Goal: Transaction & Acquisition: Download file/media

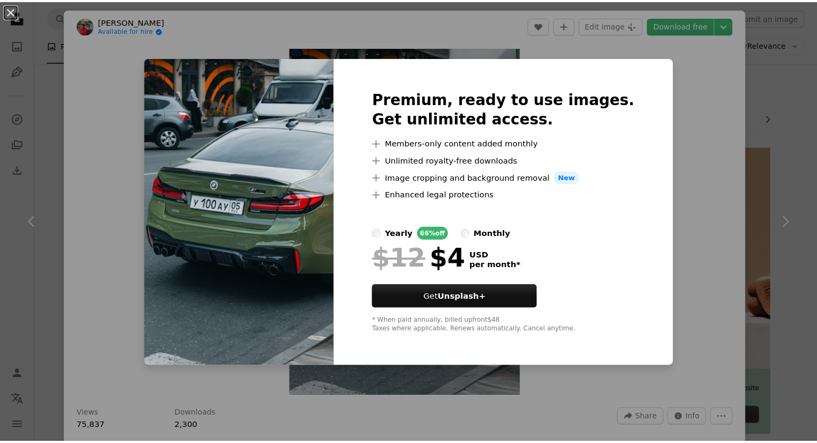
scroll to position [591, 0]
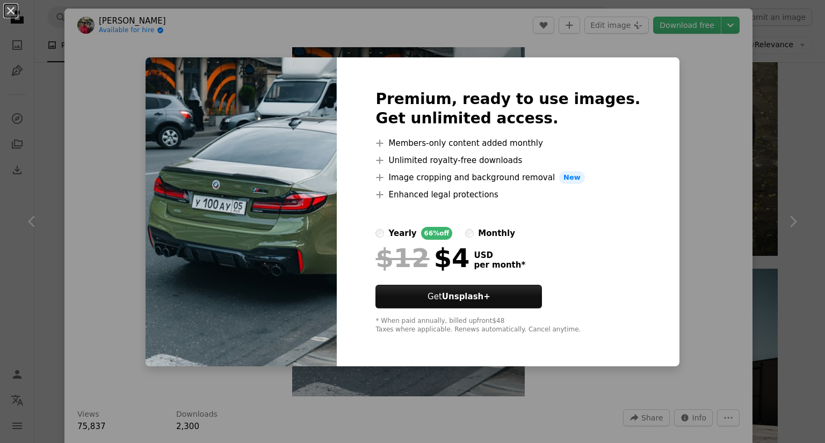
click at [681, 179] on div "An X shape Premium, ready to use images. Get unlimited access. A plus sign Memb…" at bounding box center [412, 221] width 825 height 443
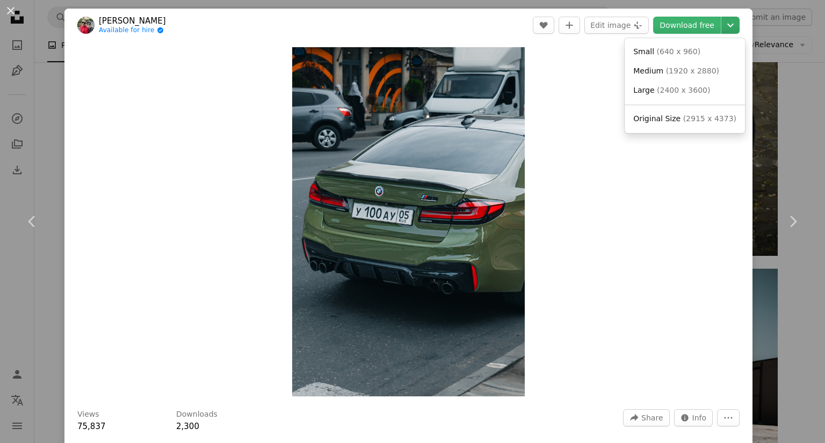
click at [722, 26] on icon "Chevron down" at bounding box center [730, 25] width 17 height 13
click at [675, 119] on span "Original Size" at bounding box center [656, 118] width 47 height 9
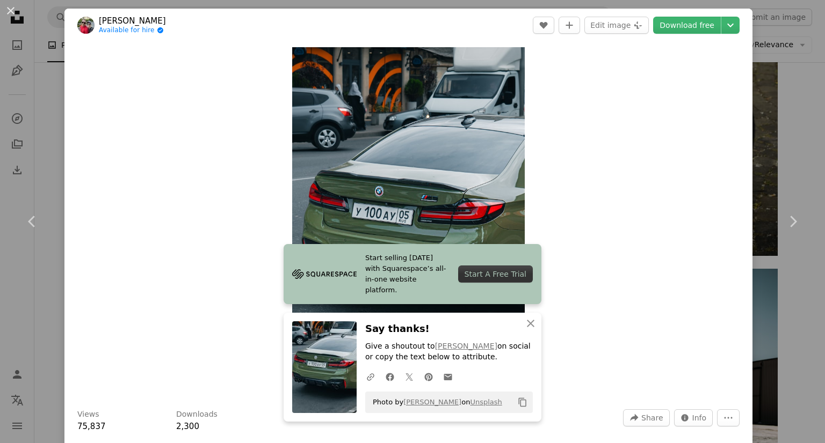
click at [50, 153] on div "An X shape Chevron left Chevron right [PERSON_NAME] Available for hire A checkm…" at bounding box center [412, 221] width 825 height 443
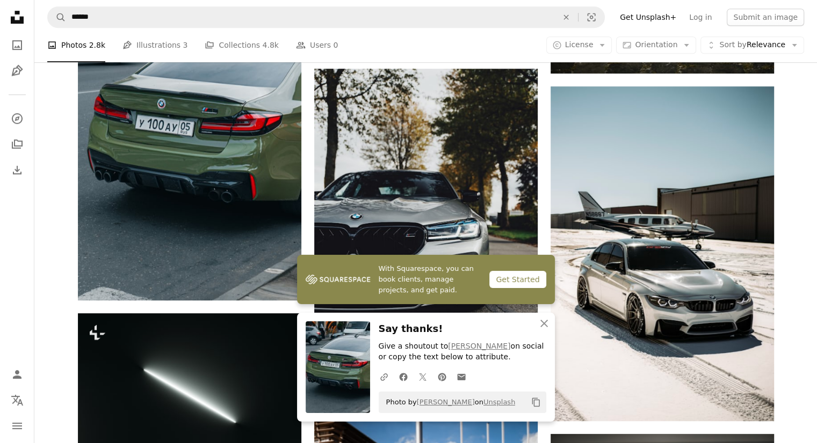
scroll to position [859, 0]
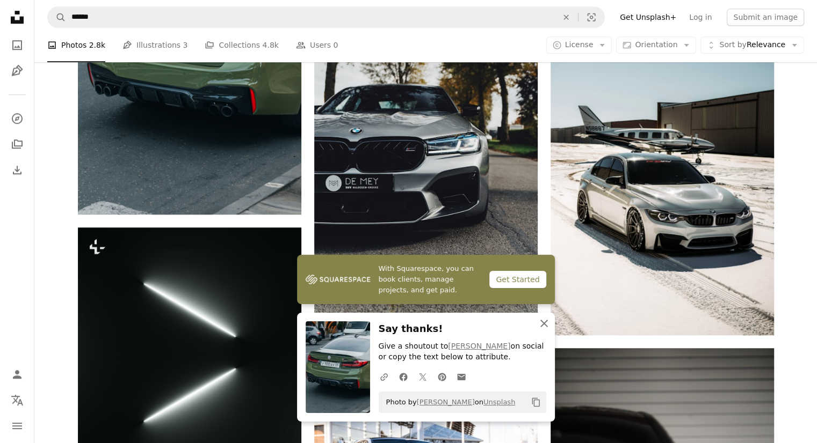
click at [547, 325] on icon "An X shape" at bounding box center [543, 323] width 13 height 13
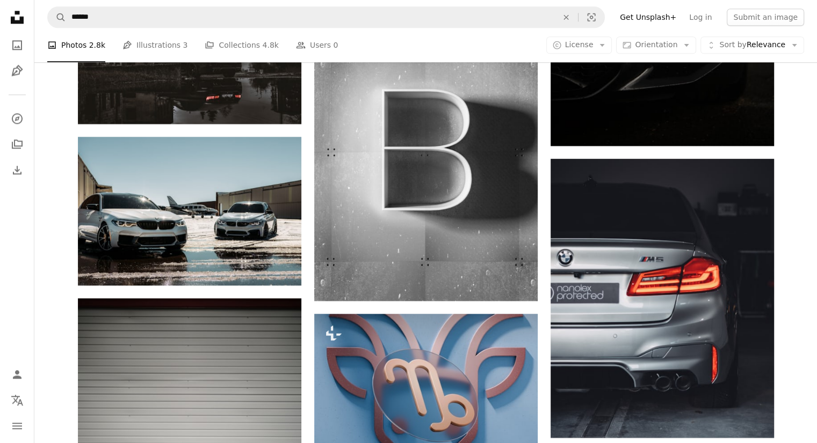
scroll to position [1450, 0]
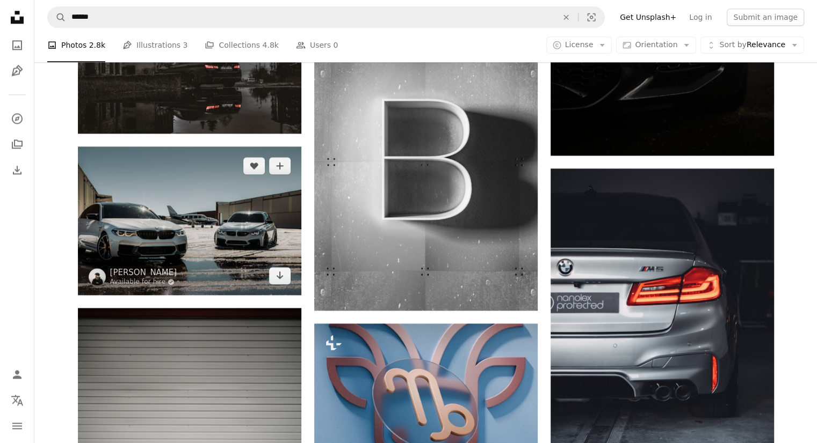
click at [208, 228] on img at bounding box center [189, 221] width 223 height 149
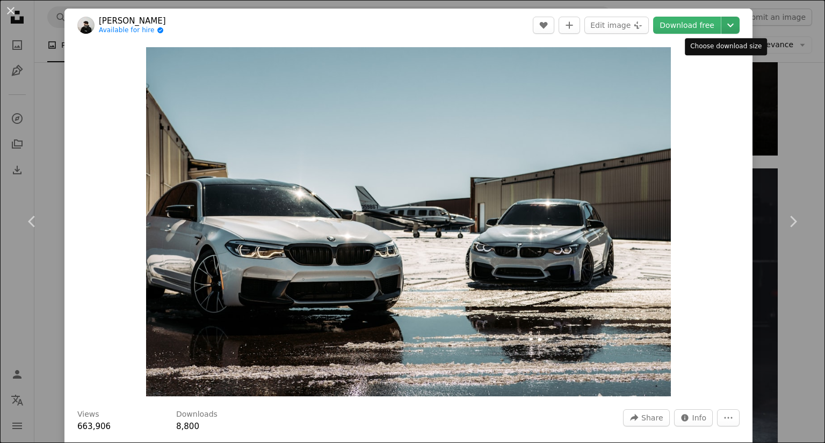
click at [723, 28] on icon "Chevron down" at bounding box center [730, 25] width 17 height 13
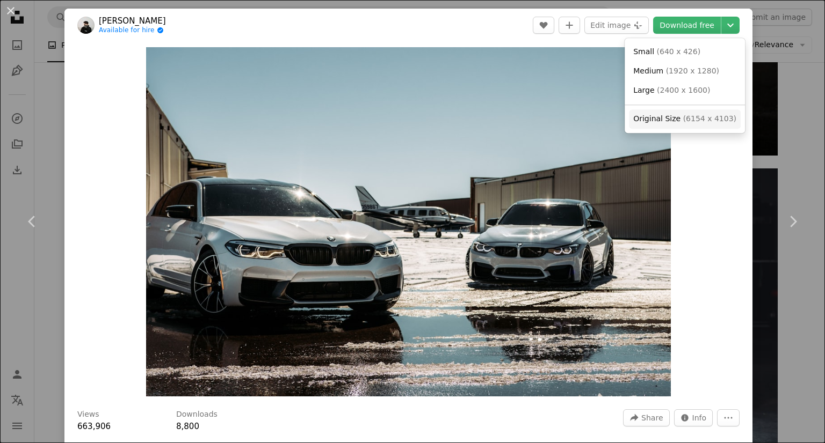
click at [710, 119] on span "( 6154 x 4103 )" at bounding box center [709, 118] width 53 height 9
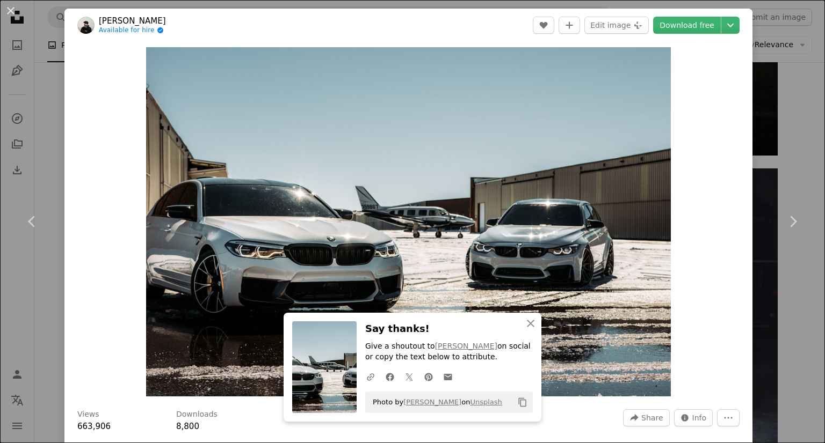
click at [770, 135] on div "An X shape Chevron left Chevron right [PERSON_NAME] Available for hire A checkm…" at bounding box center [412, 221] width 825 height 443
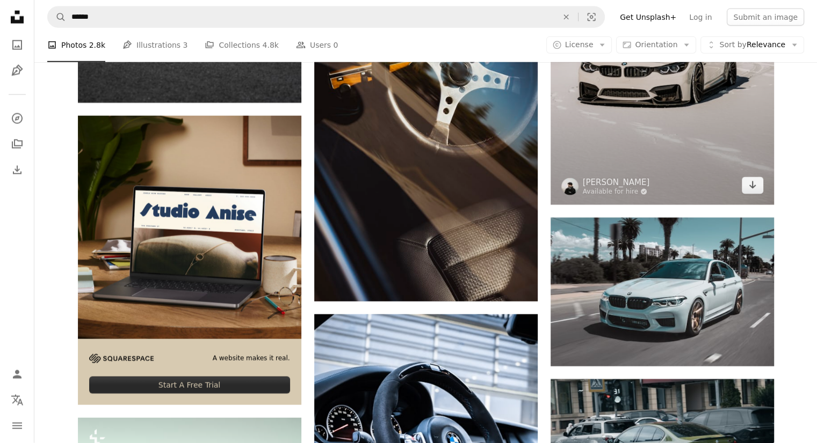
scroll to position [2684, 0]
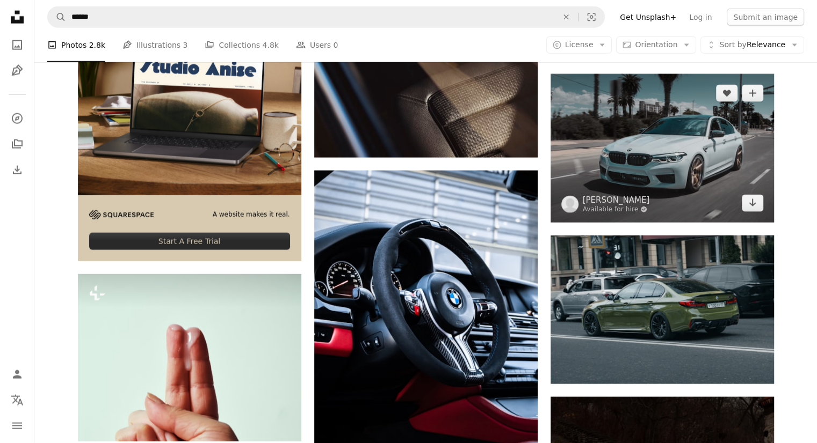
click at [671, 173] on img at bounding box center [661, 148] width 223 height 149
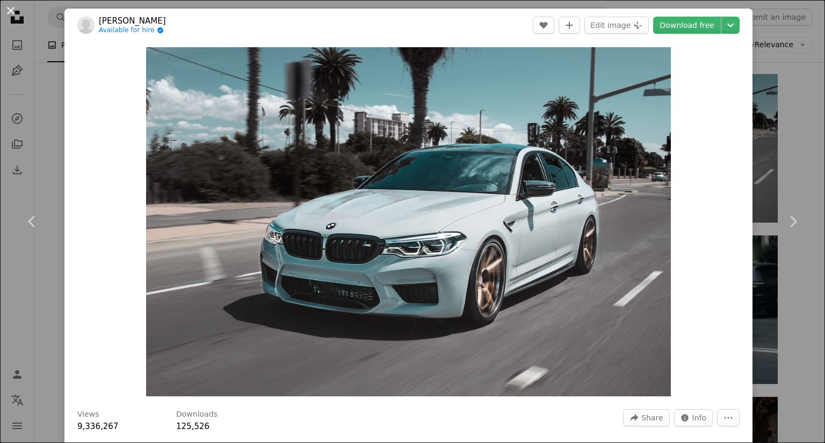
click at [10, 12] on button "An X shape" at bounding box center [10, 10] width 13 height 13
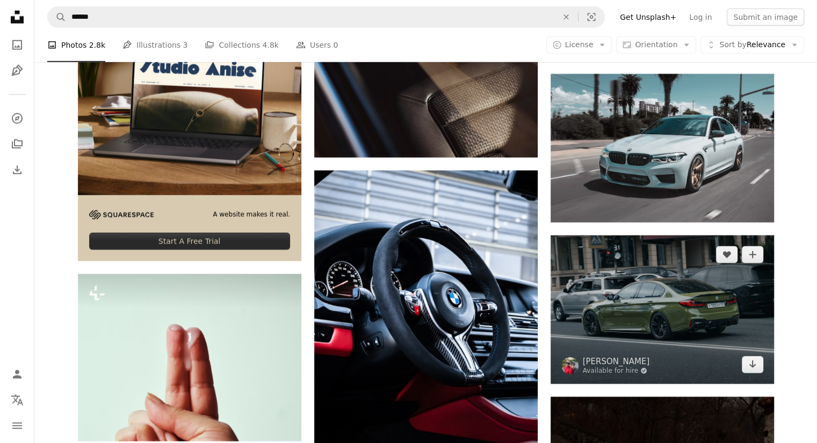
click at [715, 315] on img at bounding box center [661, 310] width 223 height 149
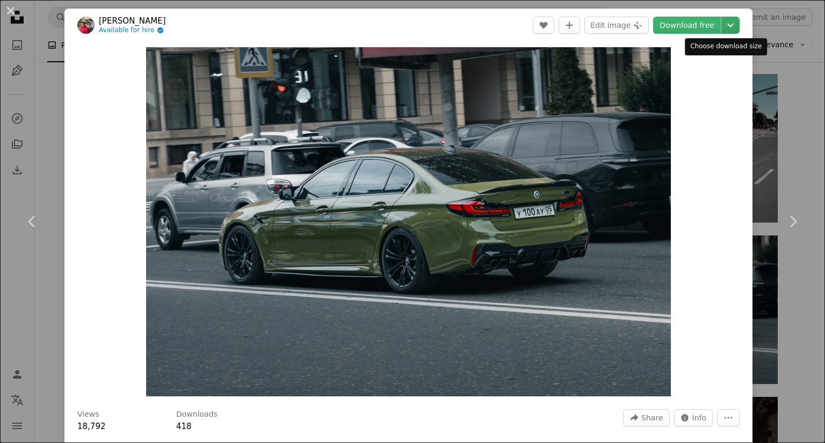
click at [726, 26] on icon "Chevron down" at bounding box center [730, 25] width 17 height 13
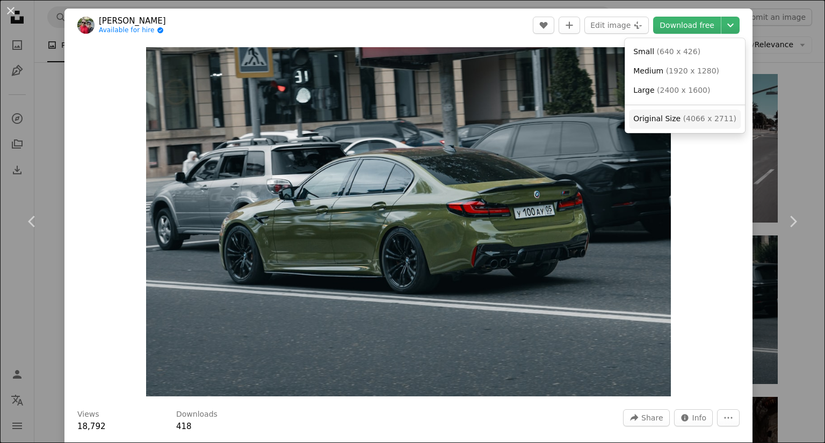
click at [690, 121] on span "( 4066 x 2711 )" at bounding box center [709, 118] width 53 height 9
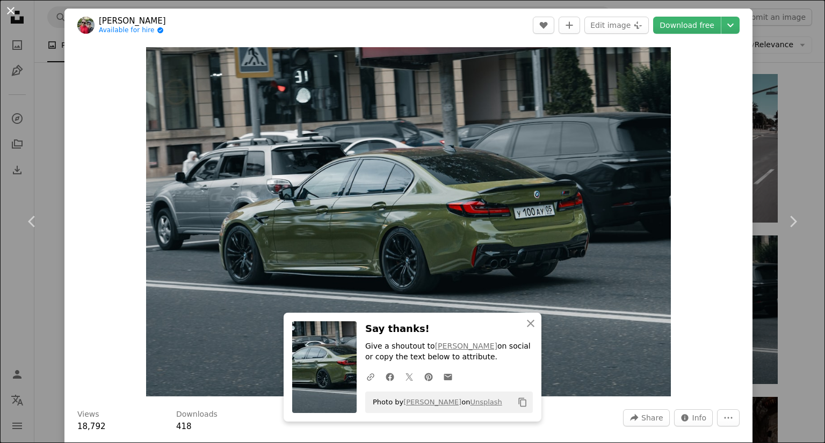
click at [13, 9] on button "An X shape" at bounding box center [10, 10] width 13 height 13
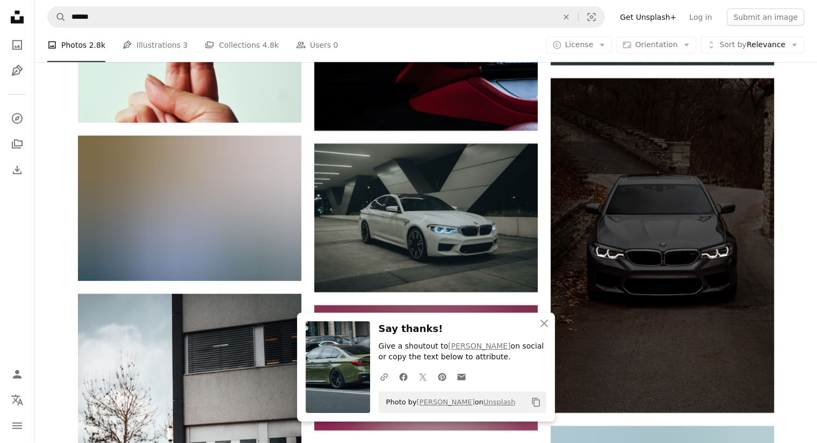
scroll to position [3006, 0]
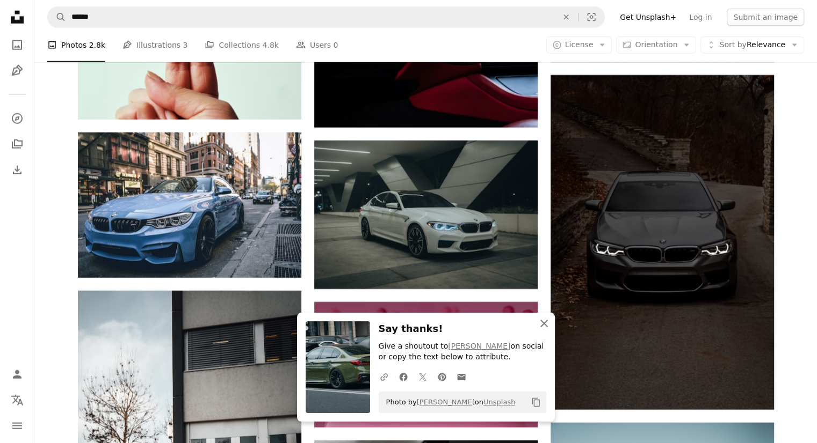
click at [540, 324] on icon "An X shape" at bounding box center [543, 323] width 13 height 13
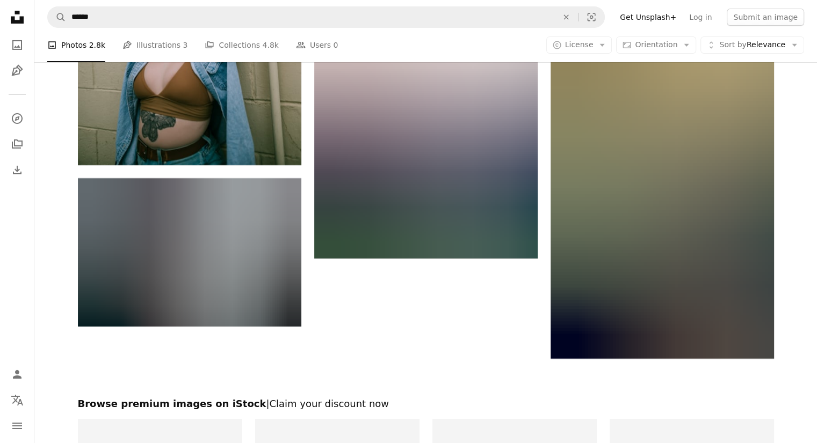
scroll to position [3812, 0]
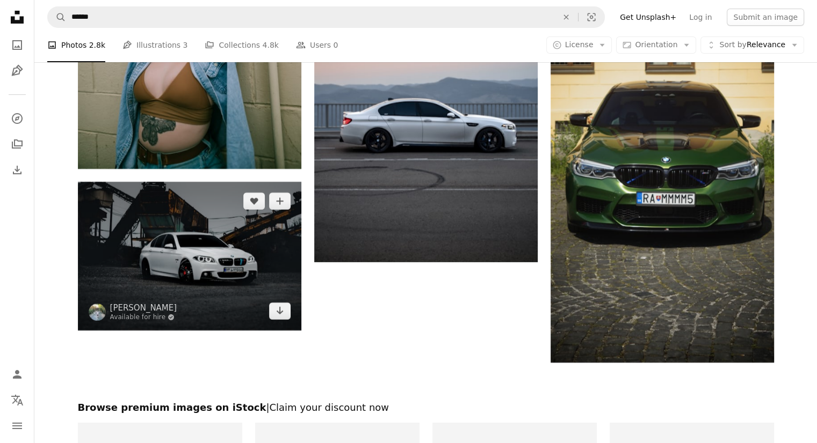
click at [236, 282] on img at bounding box center [189, 256] width 223 height 149
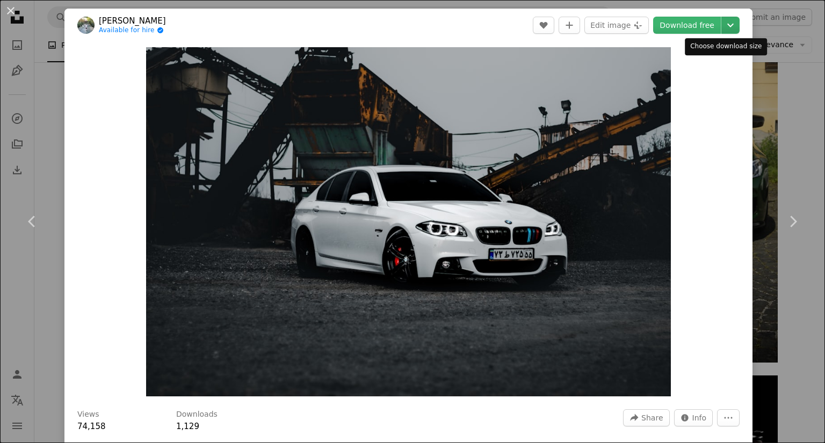
click at [724, 23] on icon "Chevron down" at bounding box center [730, 25] width 17 height 13
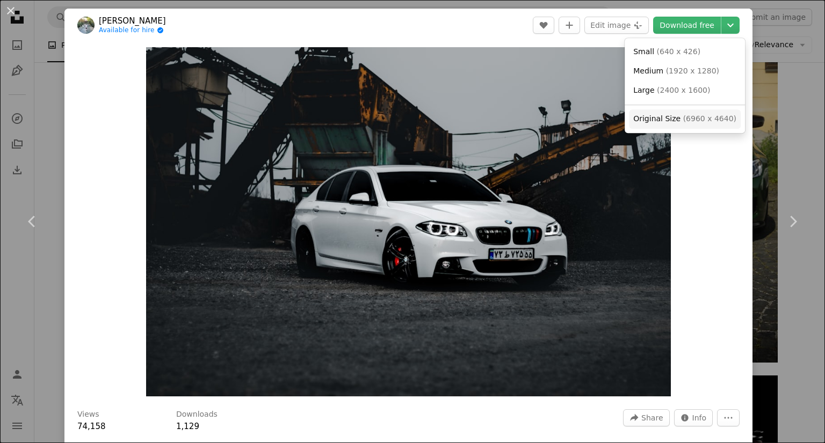
click at [677, 120] on span "Original Size ( 6960 x 4640 )" at bounding box center [684, 119] width 103 height 11
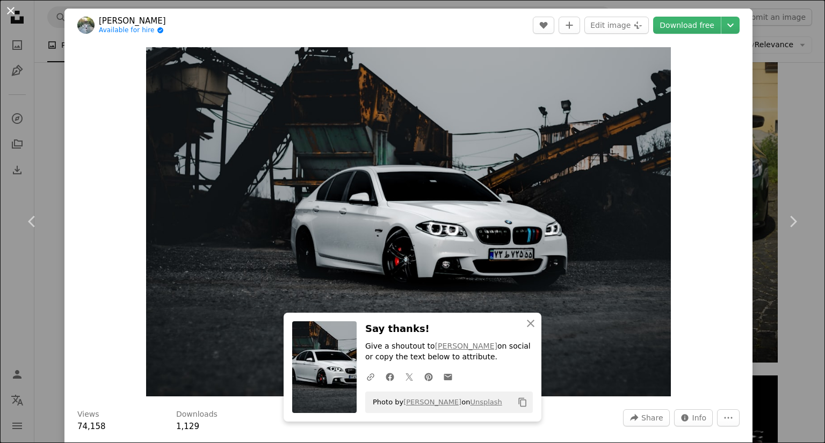
click at [14, 14] on button "An X shape" at bounding box center [10, 10] width 13 height 13
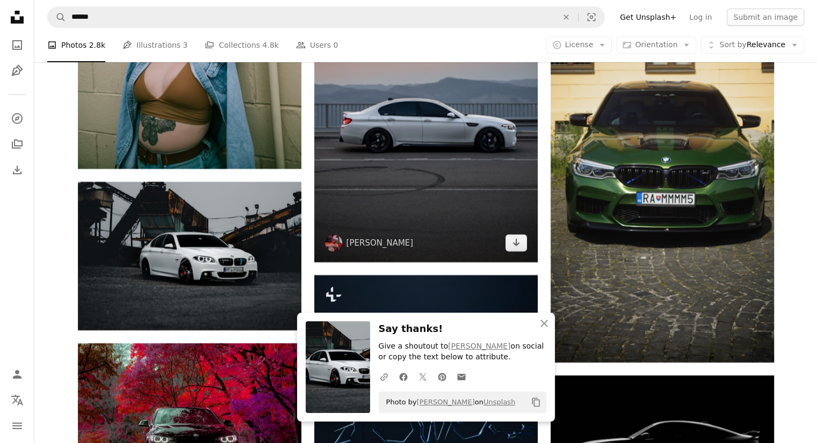
click at [506, 172] on img at bounding box center [425, 122] width 223 height 279
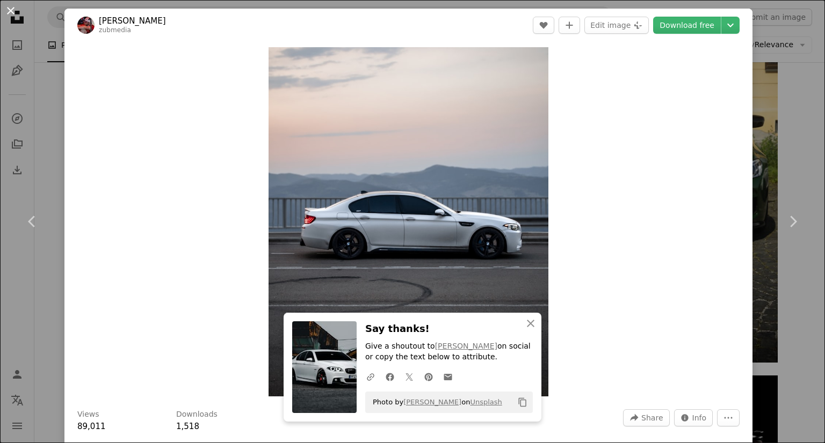
click at [13, 13] on button "An X shape" at bounding box center [10, 10] width 13 height 13
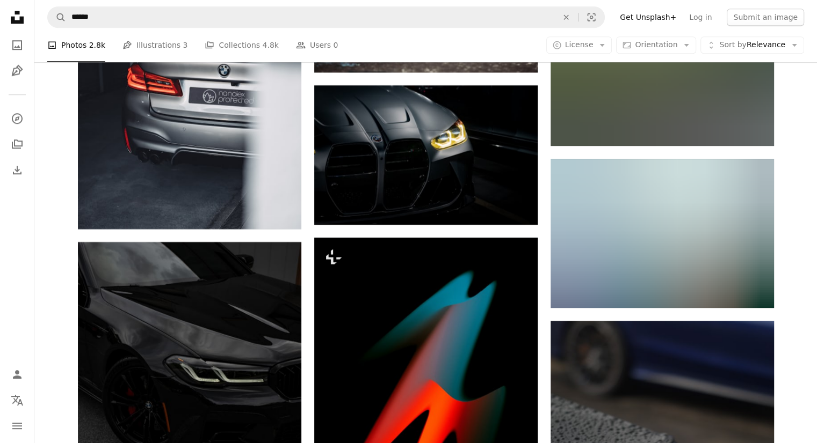
scroll to position [5047, 0]
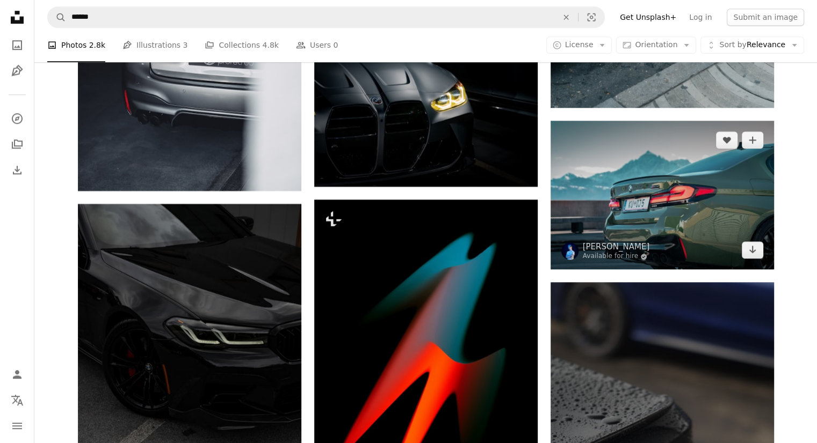
click at [680, 212] on img at bounding box center [661, 195] width 223 height 149
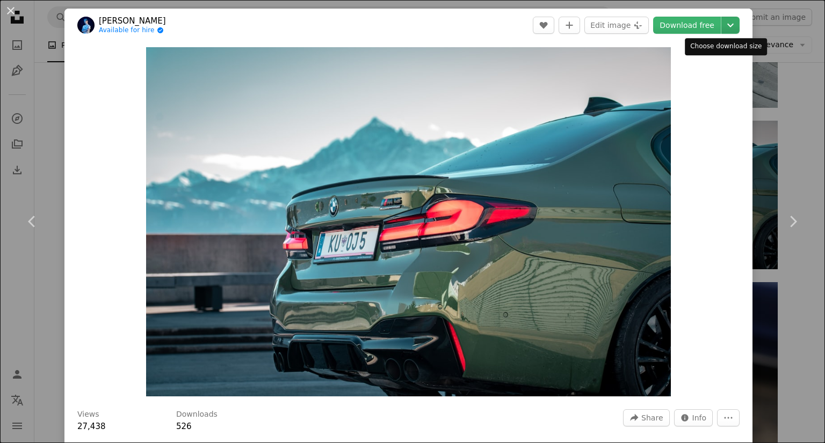
click at [724, 33] on button "Chevron down" at bounding box center [730, 25] width 18 height 17
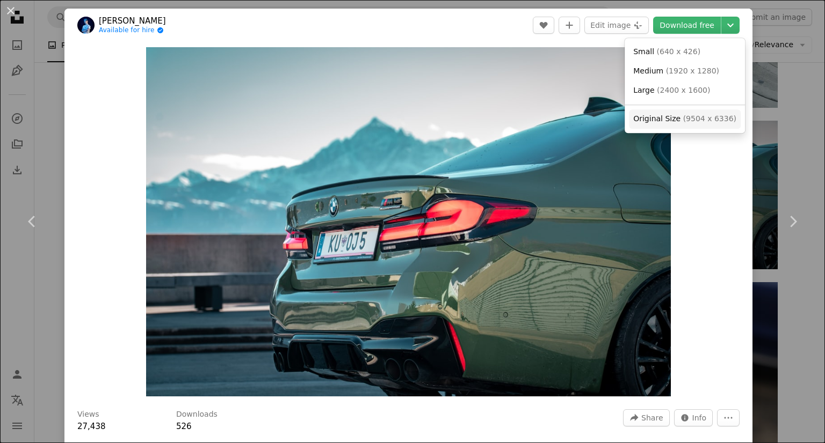
click at [666, 117] on span "Original Size" at bounding box center [656, 118] width 47 height 9
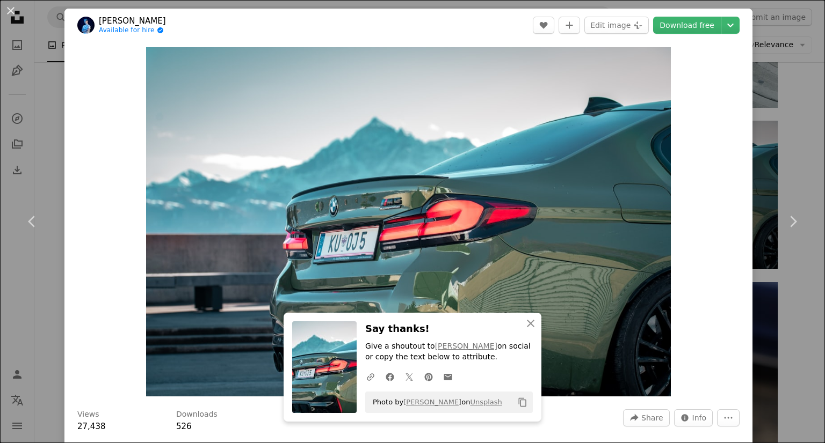
click at [52, 89] on div "An X shape Chevron left Chevron right [PERSON_NAME] Available for hire A checkm…" at bounding box center [412, 221] width 825 height 443
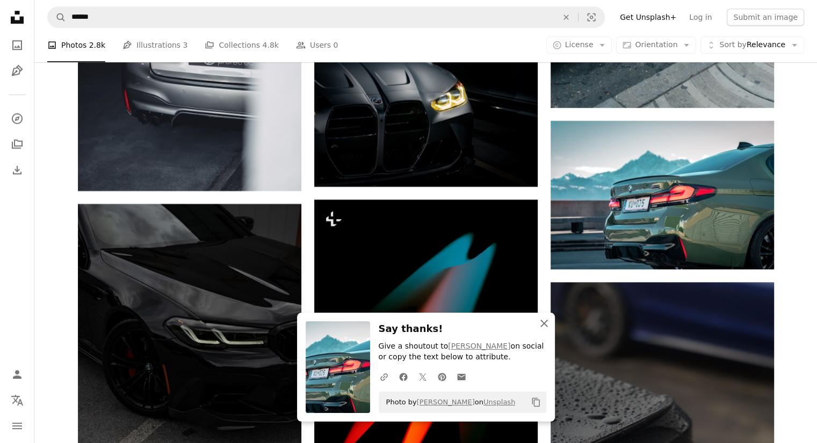
click at [540, 323] on icon "An X shape" at bounding box center [543, 323] width 13 height 13
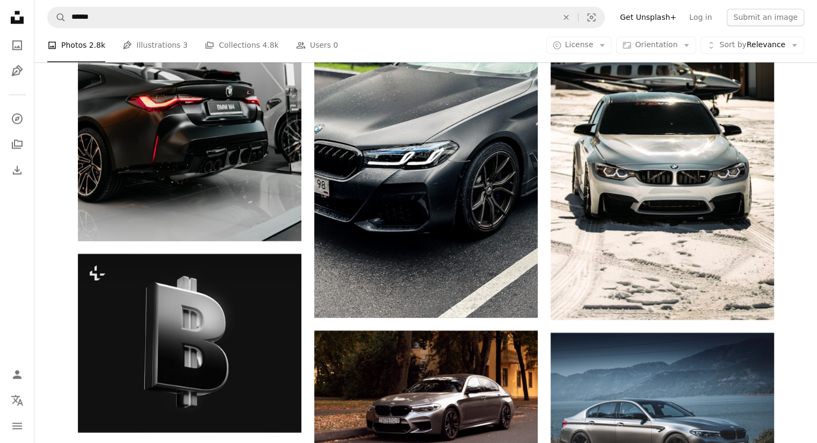
scroll to position [5906, 0]
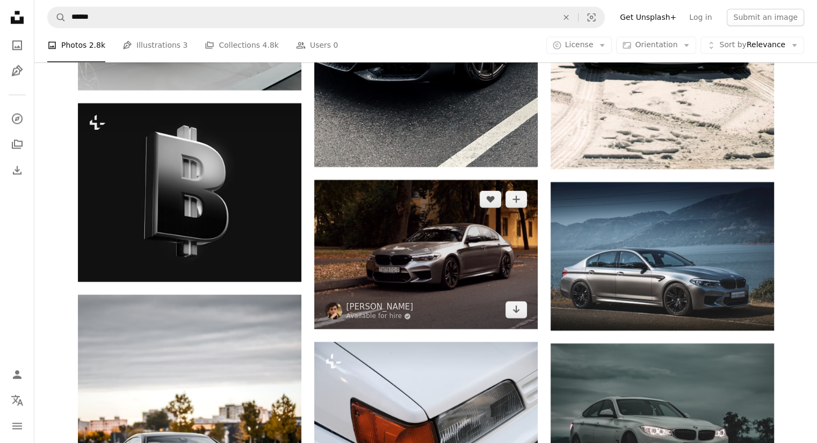
click at [467, 257] on img at bounding box center [425, 254] width 223 height 149
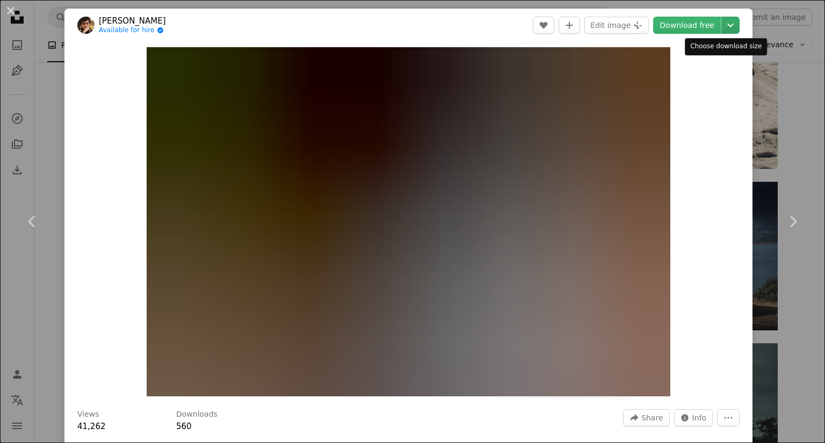
click at [728, 28] on icon "Chevron down" at bounding box center [730, 25] width 17 height 13
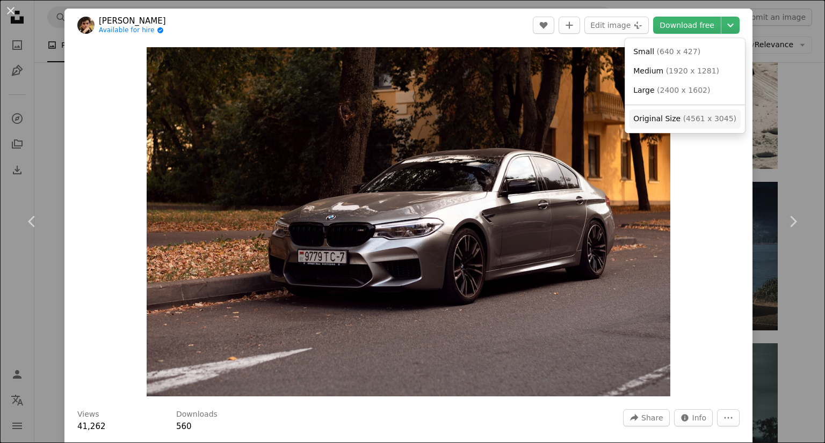
click at [673, 122] on span "Original Size" at bounding box center [656, 118] width 47 height 9
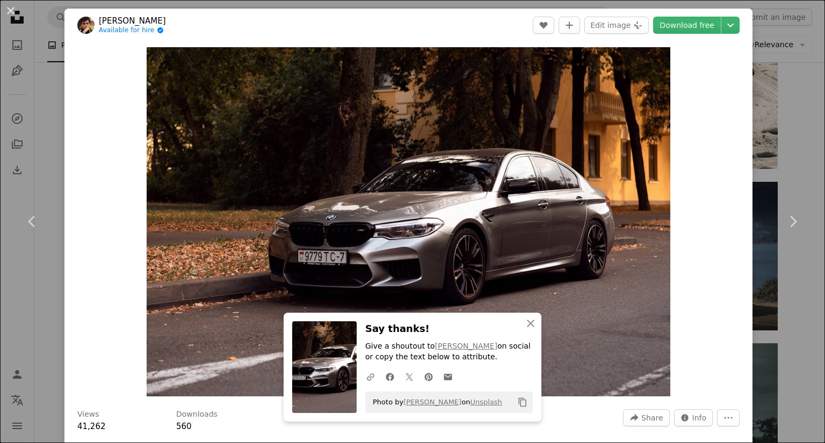
click at [49, 153] on div "An X shape Chevron left Chevron right Vitali Adutskevich Available for hire A c…" at bounding box center [412, 221] width 825 height 443
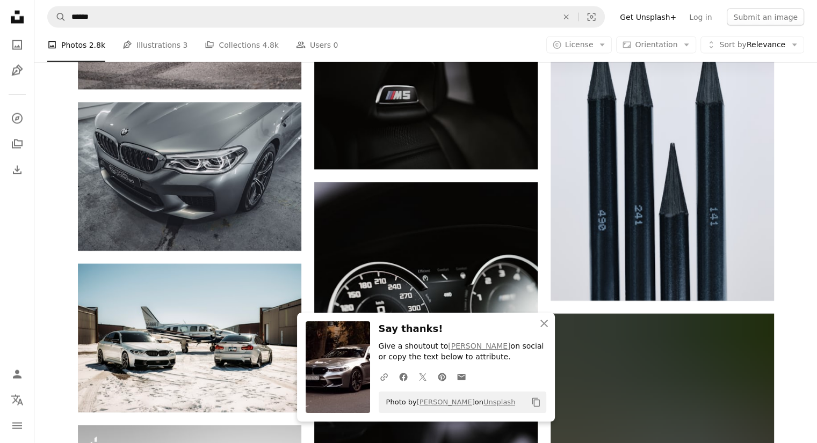
scroll to position [6496, 0]
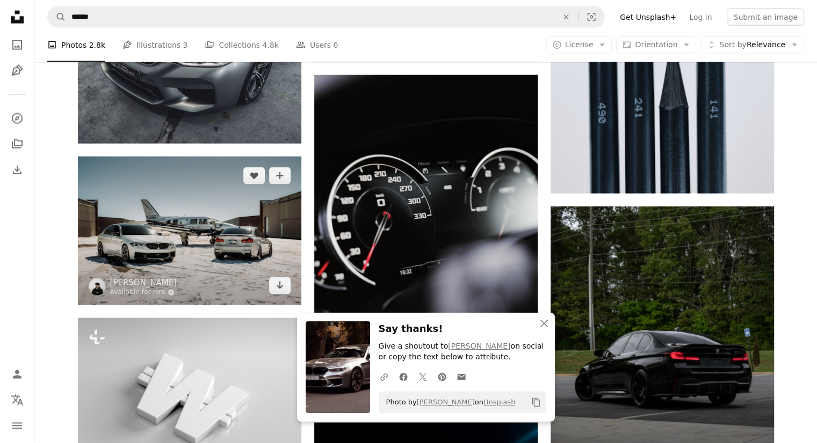
click at [172, 269] on img at bounding box center [189, 231] width 223 height 149
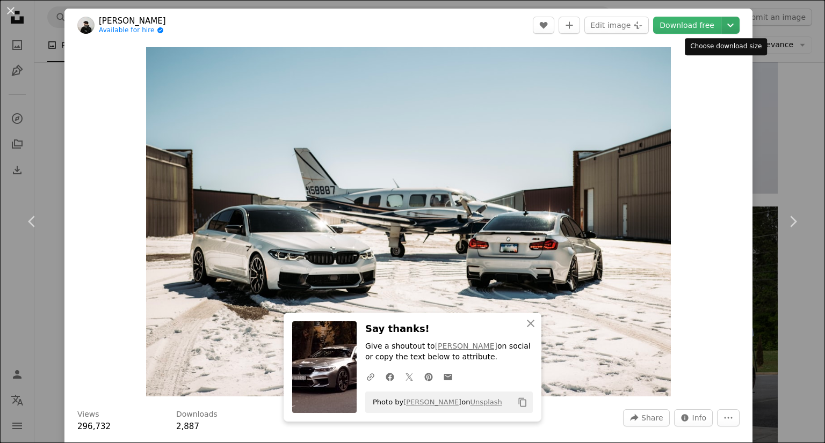
click at [724, 33] on button "Chevron down" at bounding box center [730, 25] width 18 height 17
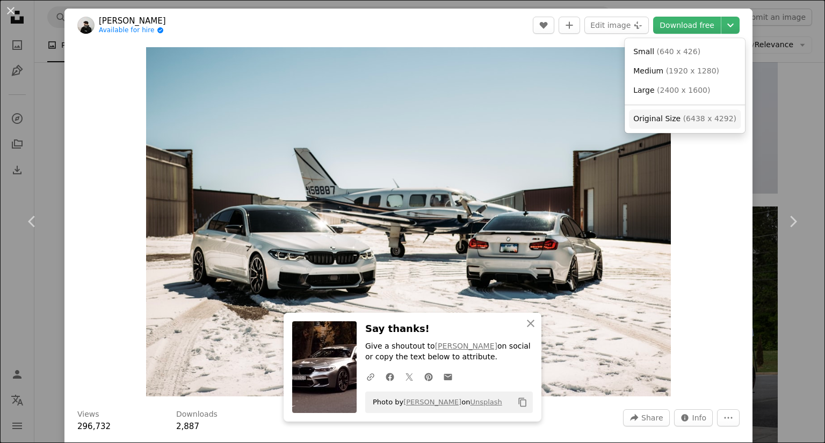
click at [691, 116] on span "( 6438 x 4292 )" at bounding box center [709, 118] width 53 height 9
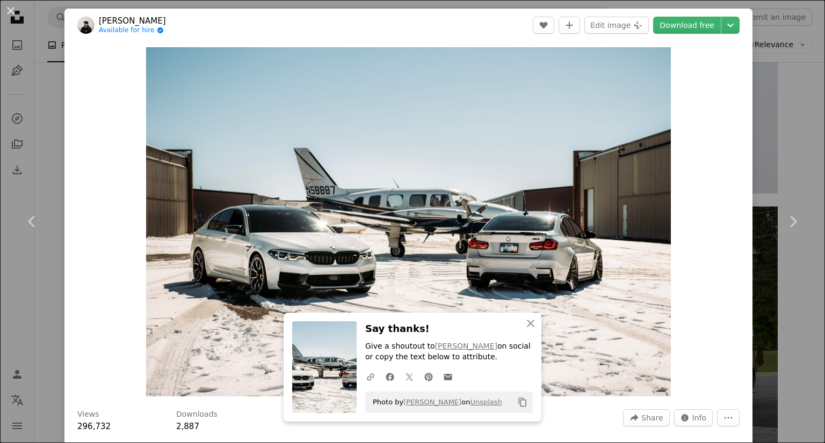
click at [47, 99] on div "An X shape Chevron left Chevron right [PERSON_NAME] Available for hire A checkm…" at bounding box center [412, 221] width 825 height 443
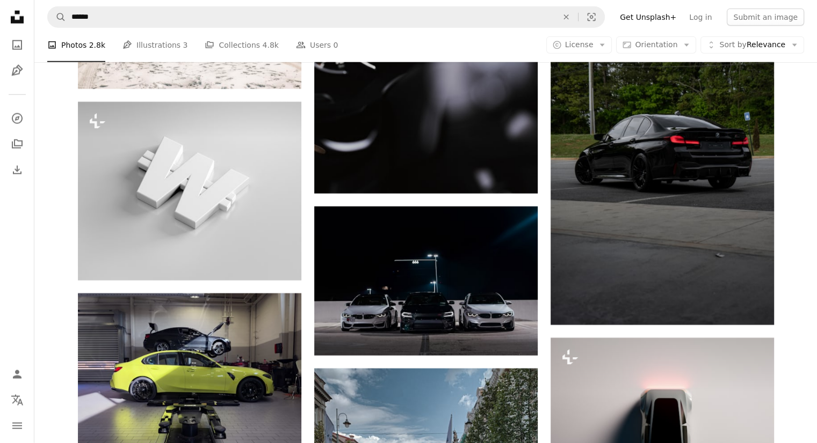
scroll to position [6711, 0]
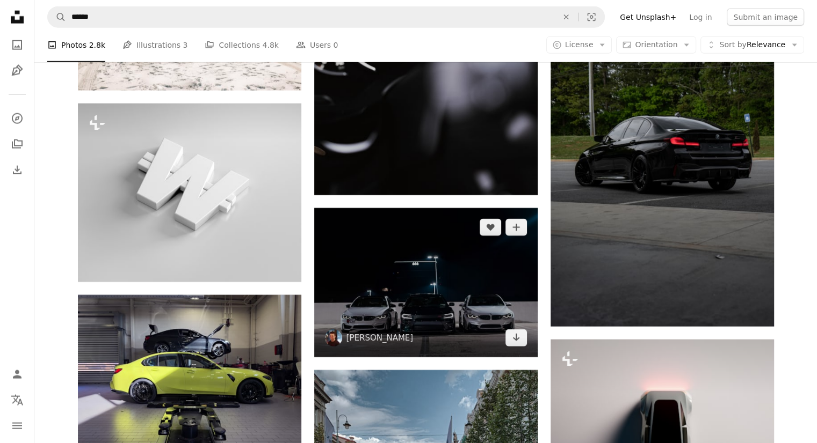
click at [460, 327] on img at bounding box center [425, 282] width 223 height 149
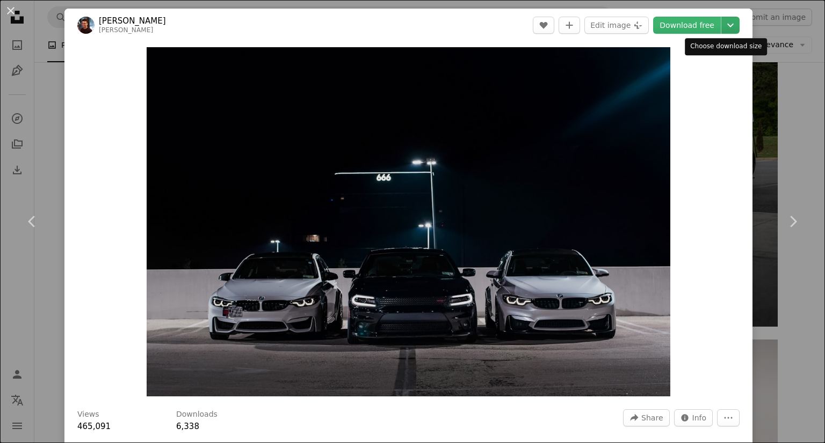
click at [722, 23] on icon "Chevron down" at bounding box center [730, 25] width 17 height 13
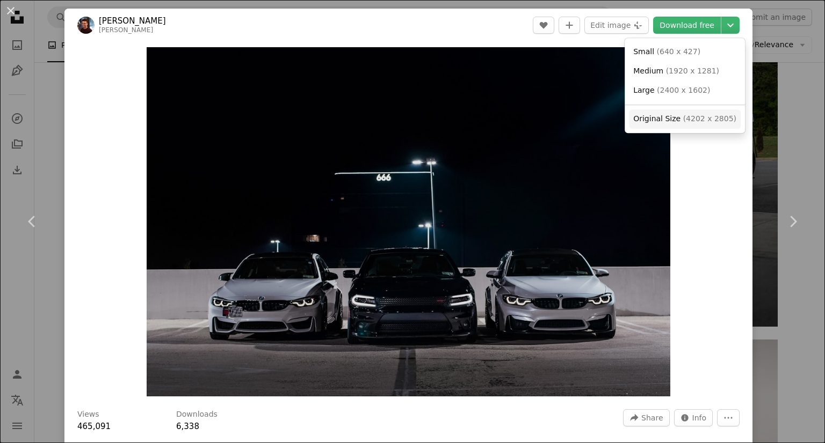
click at [699, 114] on span "( 4202 x 2805 )" at bounding box center [709, 118] width 53 height 9
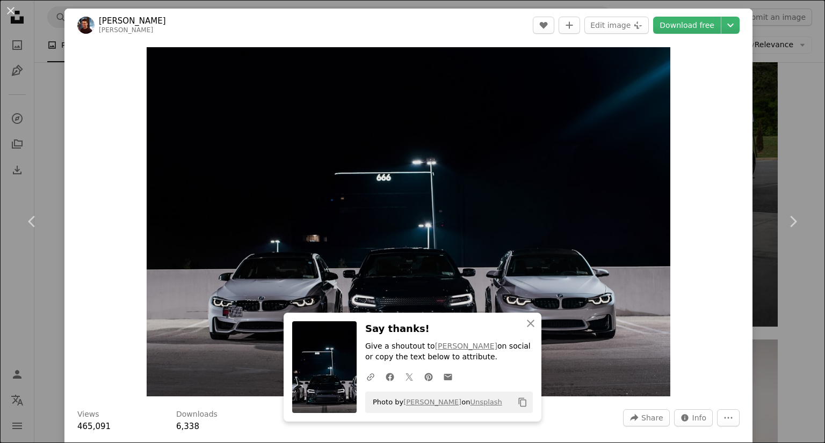
click at [467, 22] on header "[PERSON_NAME] [PERSON_NAME] A heart A plus sign Edit image Plus sign for Unspla…" at bounding box center [408, 25] width 688 height 33
click at [727, 24] on icon "Choose download size" at bounding box center [730, 26] width 6 height 4
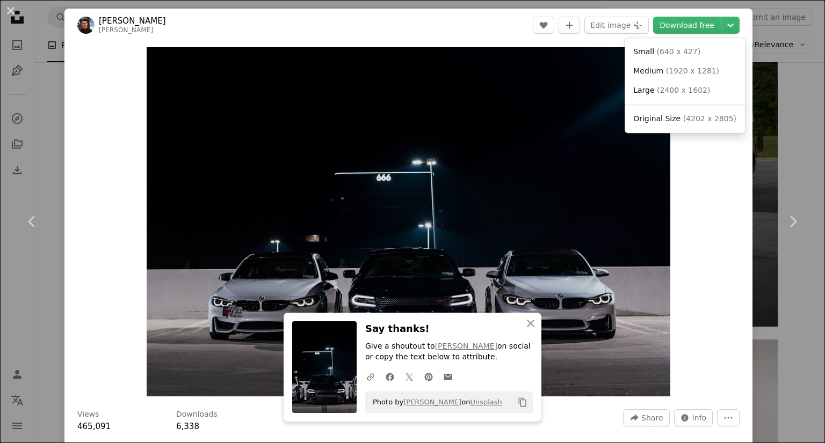
click at [341, 25] on dialog "An X shape Chevron left Chevron right [PERSON_NAME] [PERSON_NAME] A heart A plu…" at bounding box center [412, 221] width 825 height 443
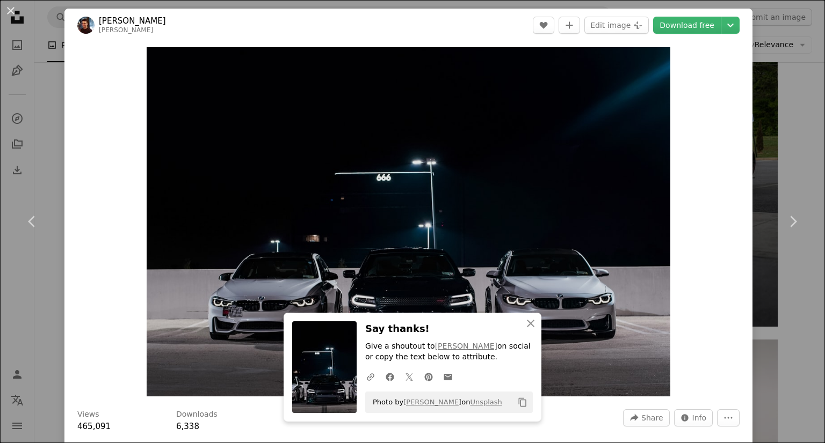
click at [50, 125] on div "An X shape Chevron left Chevron right [PERSON_NAME] [PERSON_NAME] A heart A plu…" at bounding box center [412, 221] width 825 height 443
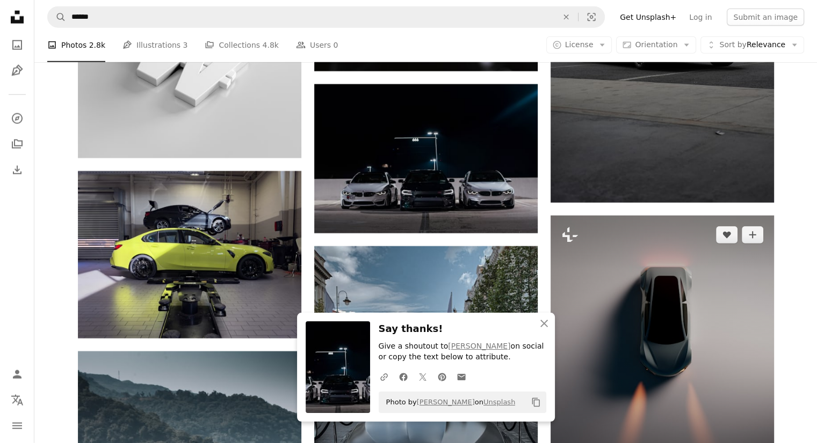
scroll to position [6926, 0]
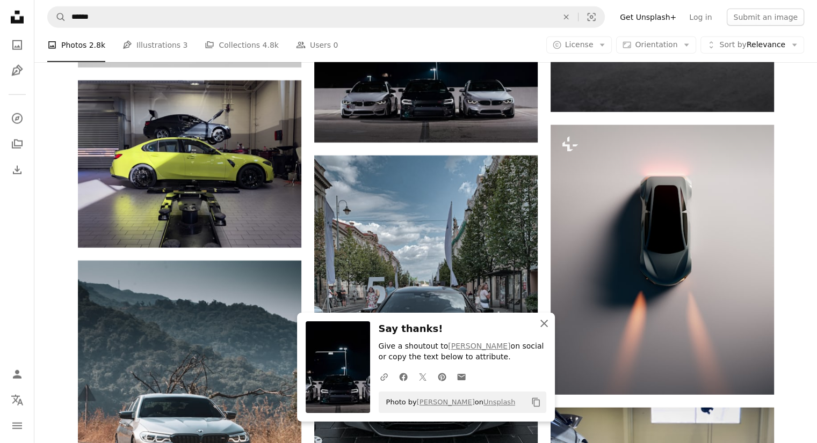
click at [541, 327] on icon "button" at bounding box center [544, 324] width 8 height 8
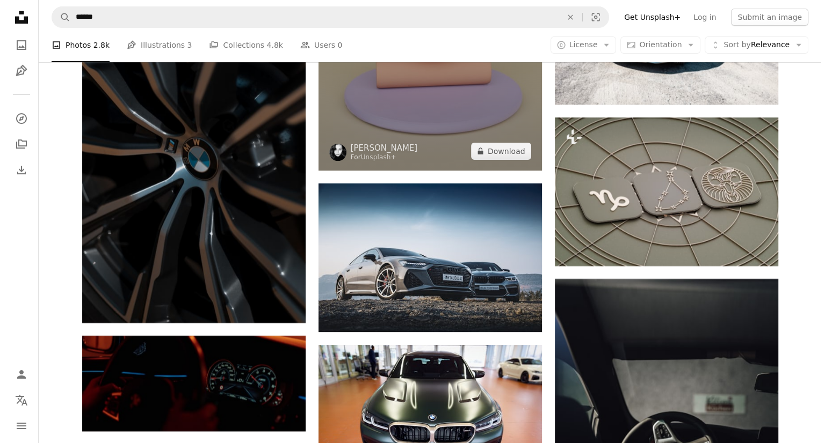
scroll to position [8483, 0]
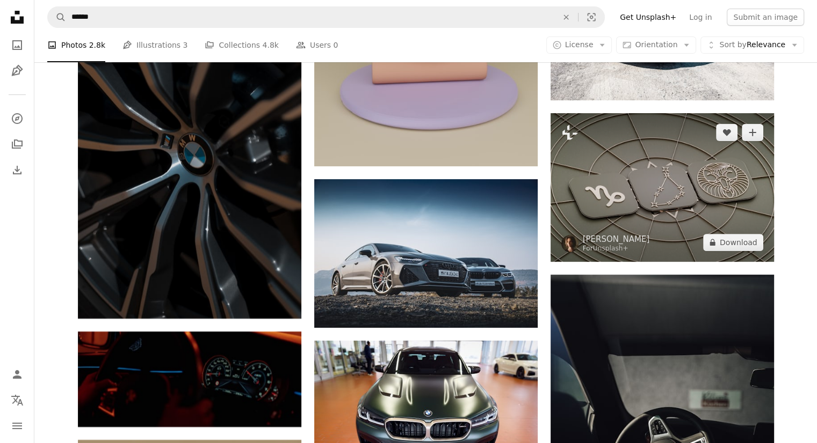
click at [651, 191] on img at bounding box center [661, 187] width 223 height 149
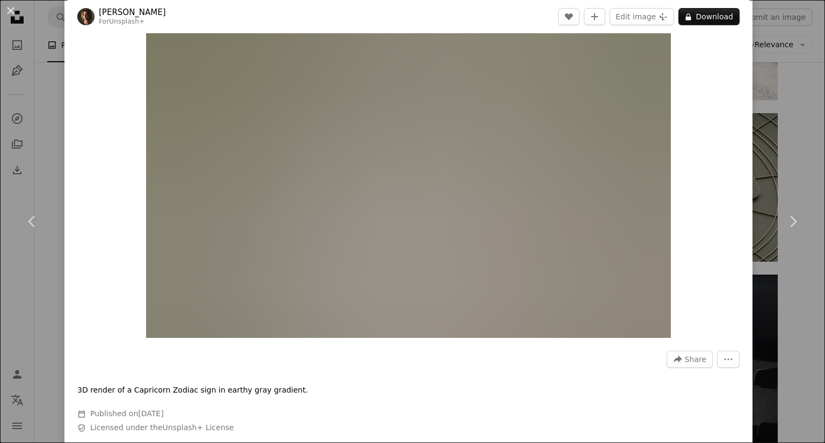
scroll to position [161, 0]
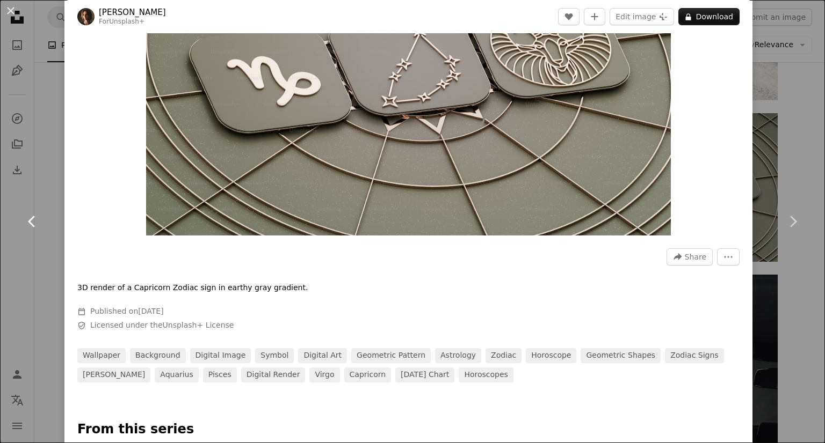
click at [46, 198] on link "Chevron left" at bounding box center [32, 221] width 64 height 103
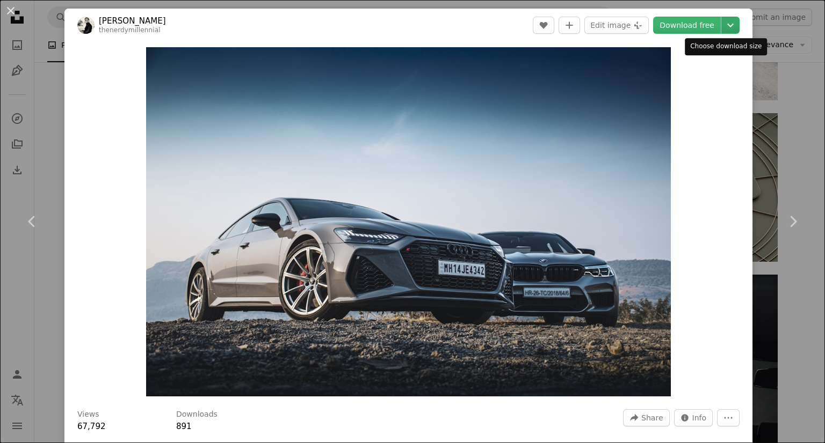
click at [727, 23] on icon "Chevron down" at bounding box center [730, 25] width 17 height 13
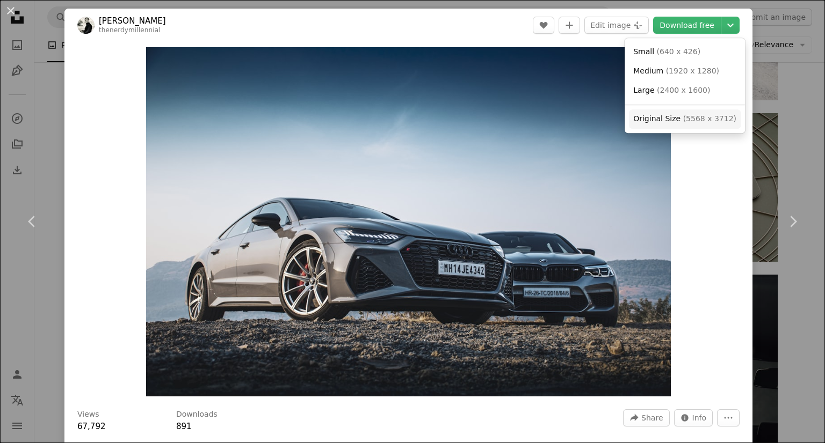
click at [672, 124] on span "Original Size ( 5568 x 3712 )" at bounding box center [684, 119] width 103 height 11
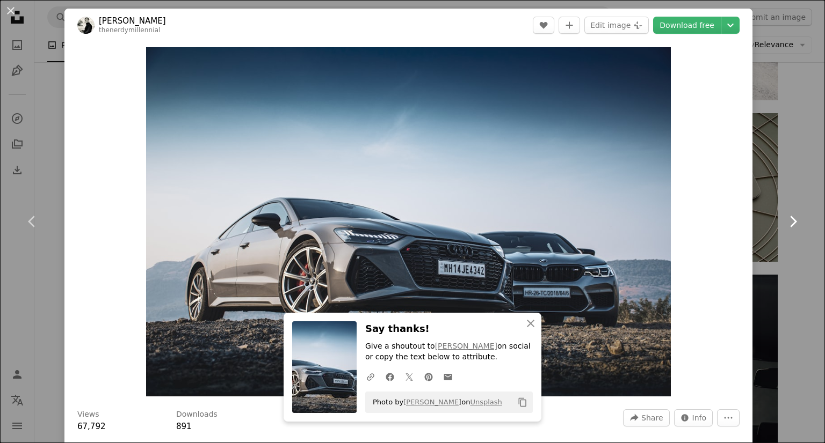
click at [784, 219] on icon "Chevron right" at bounding box center [792, 221] width 17 height 17
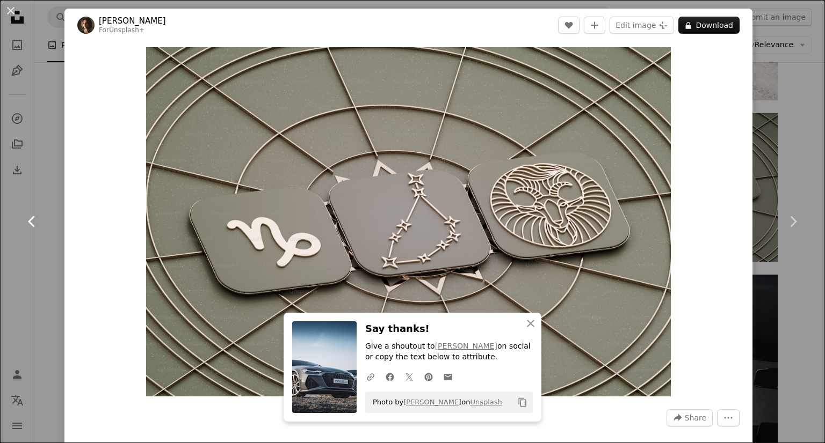
click at [37, 226] on icon "Chevron left" at bounding box center [32, 221] width 17 height 17
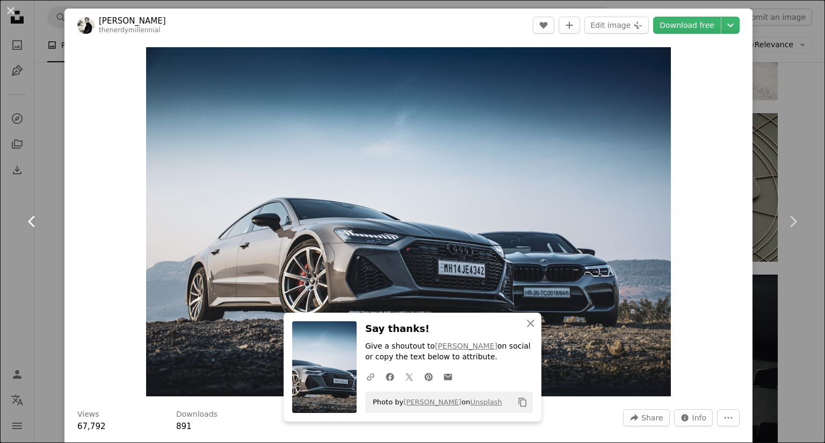
click at [37, 226] on icon "Chevron left" at bounding box center [32, 221] width 17 height 17
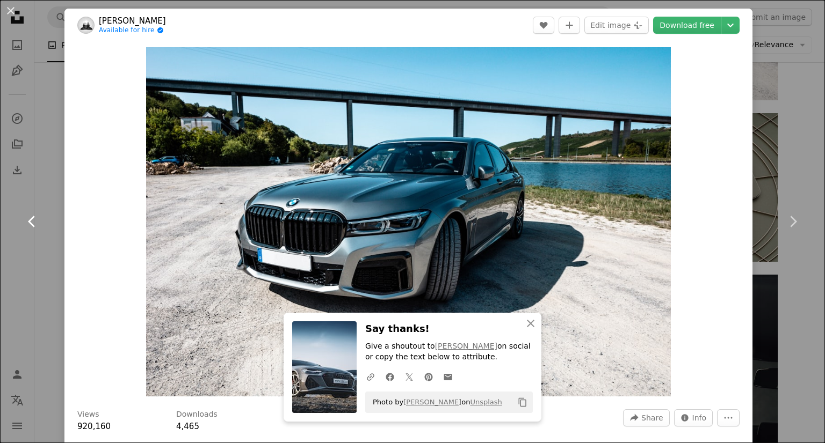
click at [37, 226] on icon "Chevron left" at bounding box center [32, 221] width 17 height 17
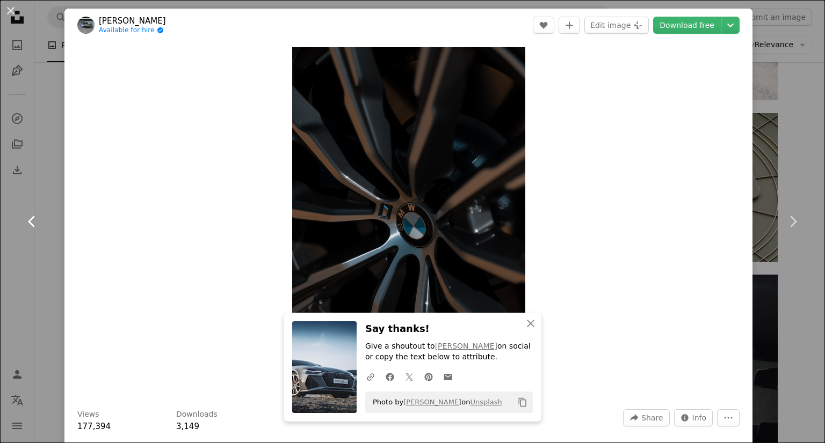
click at [37, 226] on icon "Chevron left" at bounding box center [32, 221] width 17 height 17
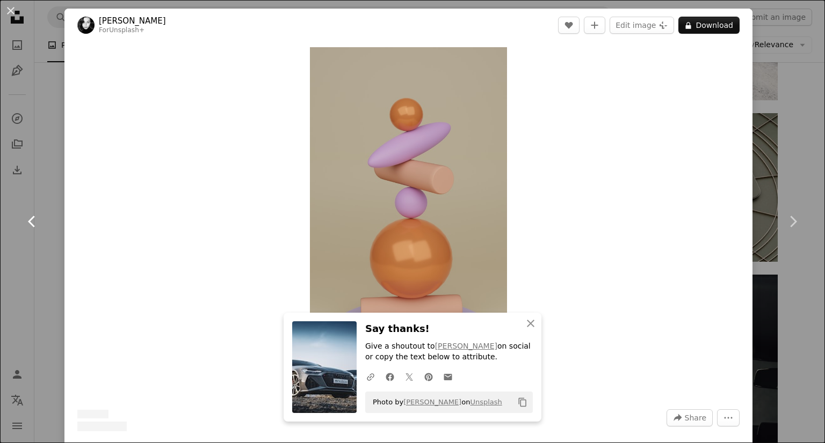
click at [37, 226] on icon "Chevron left" at bounding box center [32, 221] width 17 height 17
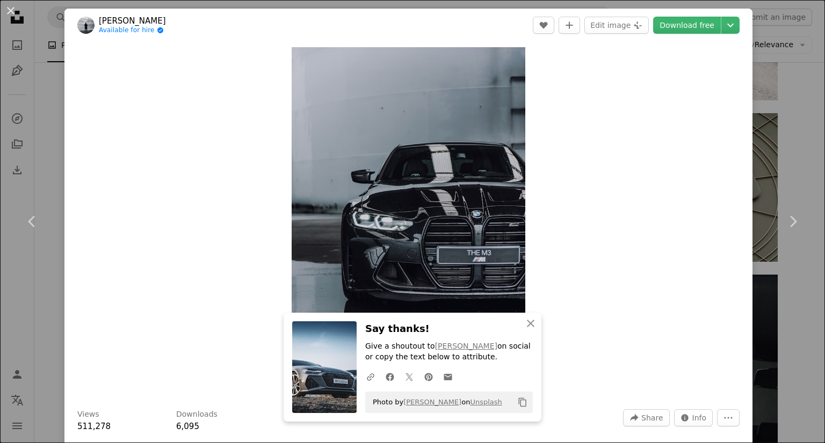
click at [790, 68] on div "An X shape Chevron left Chevron right [PERSON_NAME] Available for hire A checkm…" at bounding box center [412, 221] width 825 height 443
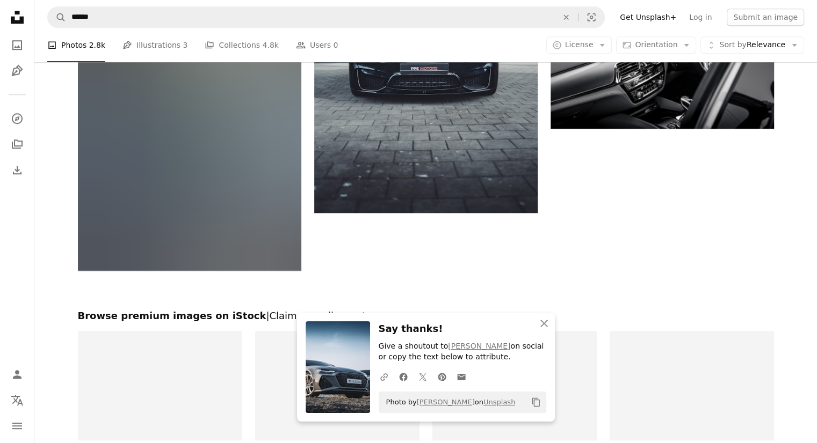
scroll to position [9127, 0]
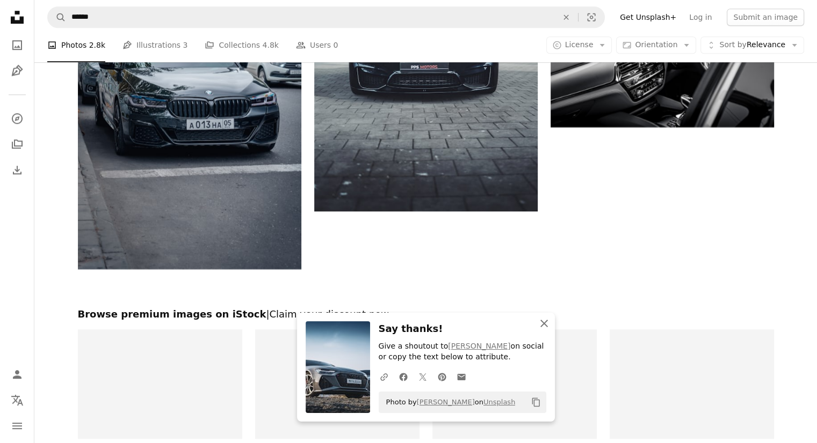
click at [545, 323] on icon "An X shape" at bounding box center [543, 323] width 13 height 13
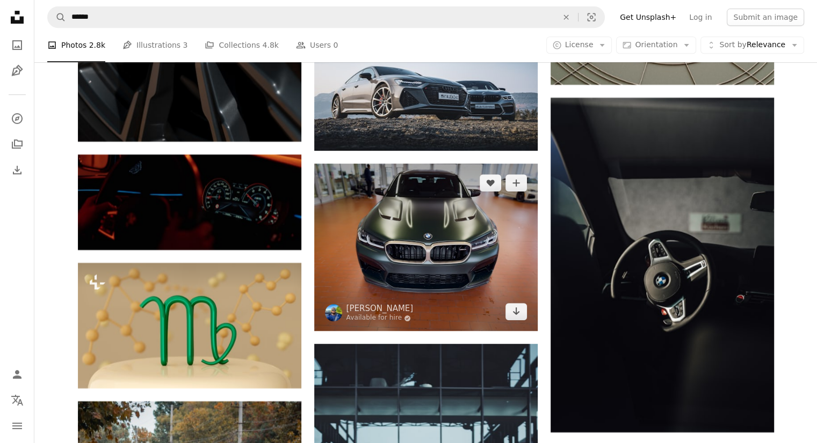
scroll to position [8644, 0]
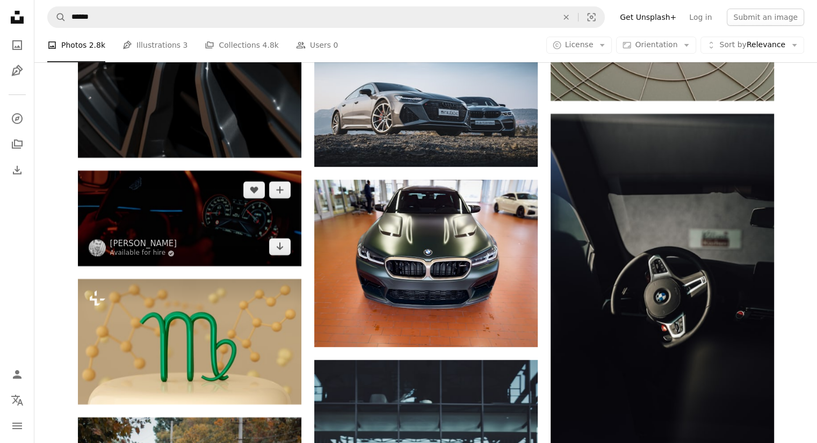
click at [169, 195] on img at bounding box center [189, 219] width 223 height 96
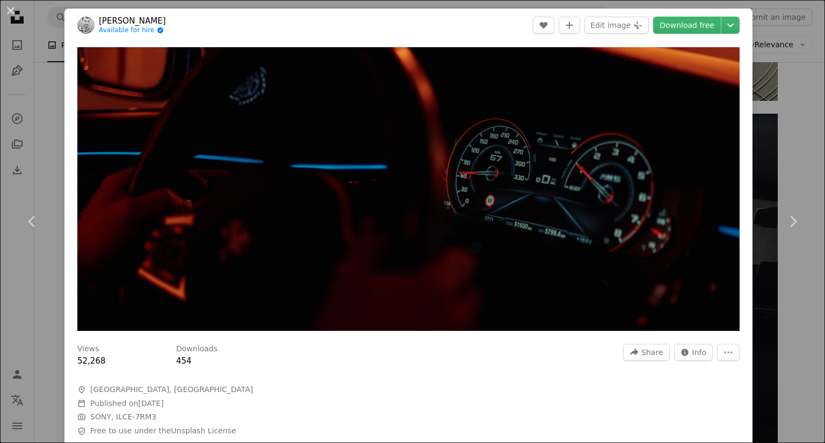
click at [46, 140] on div "An X shape Chevron left Chevron right [PERSON_NAME] Available for hire A checkm…" at bounding box center [412, 221] width 825 height 443
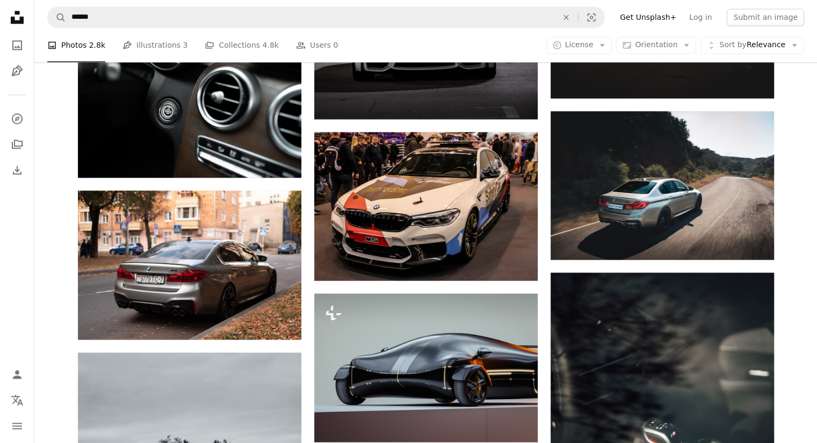
scroll to position [10093, 0]
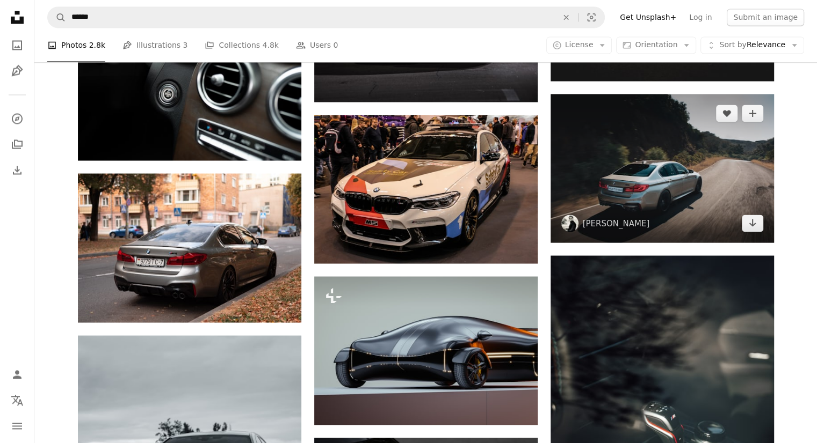
click at [652, 203] on img at bounding box center [661, 168] width 223 height 149
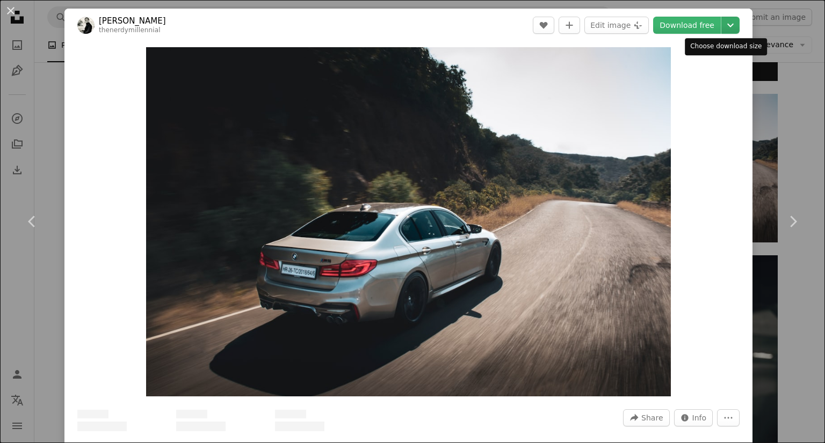
click at [729, 20] on icon "Chevron down" at bounding box center [730, 25] width 17 height 13
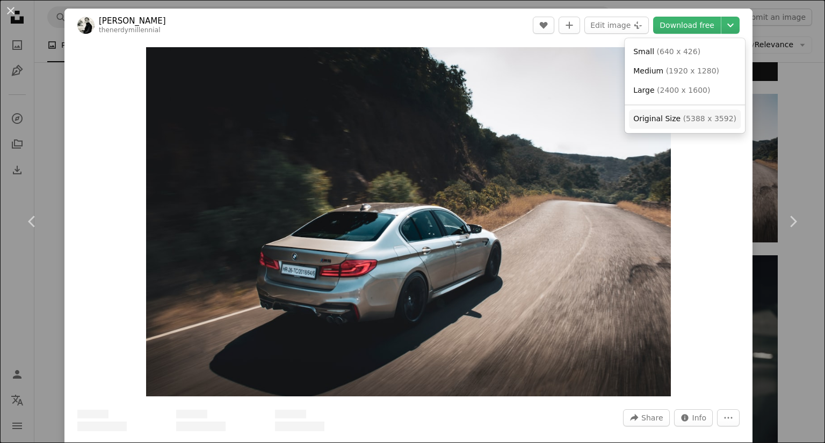
click at [658, 120] on span "Original Size" at bounding box center [656, 118] width 47 height 9
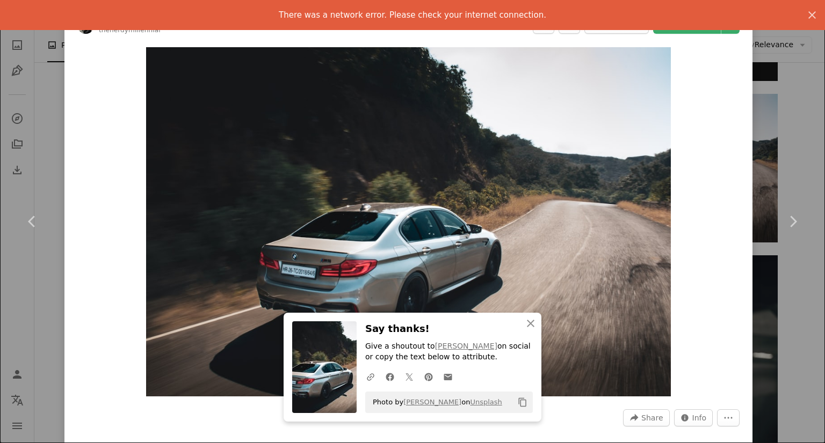
click at [55, 142] on div "An X shape Chevron left Chevron right [PERSON_NAME] thenerdymillennial A heart …" at bounding box center [412, 221] width 825 height 443
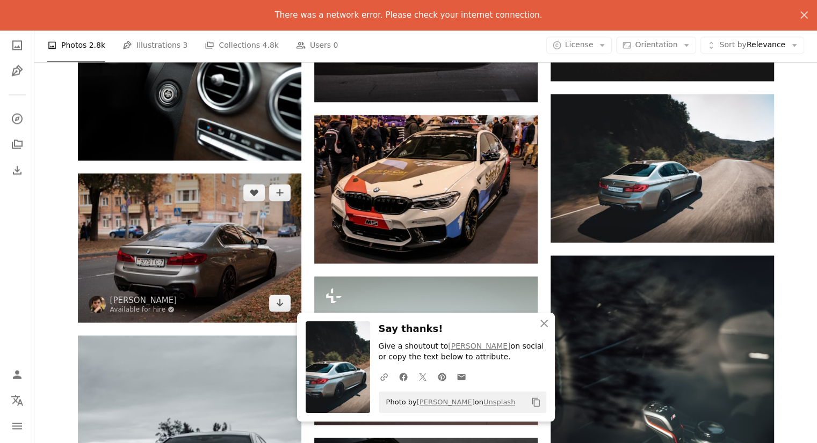
click at [231, 249] on img at bounding box center [189, 247] width 223 height 149
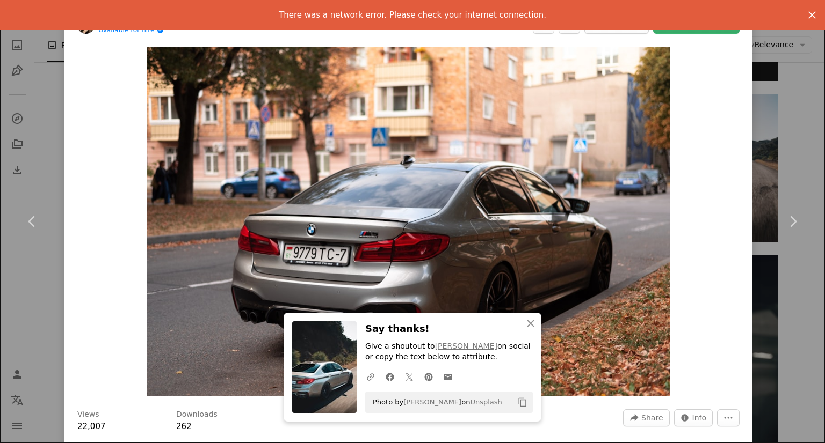
click at [808, 16] on icon "button" at bounding box center [812, 15] width 8 height 8
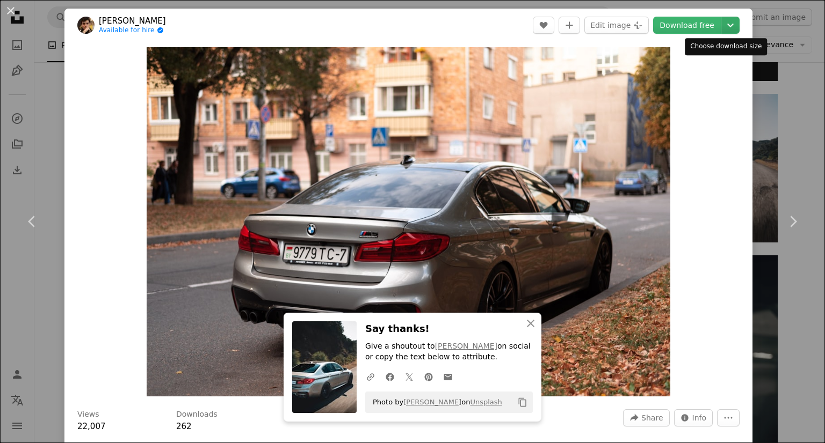
click at [727, 26] on icon "Choose download size" at bounding box center [730, 26] width 6 height 4
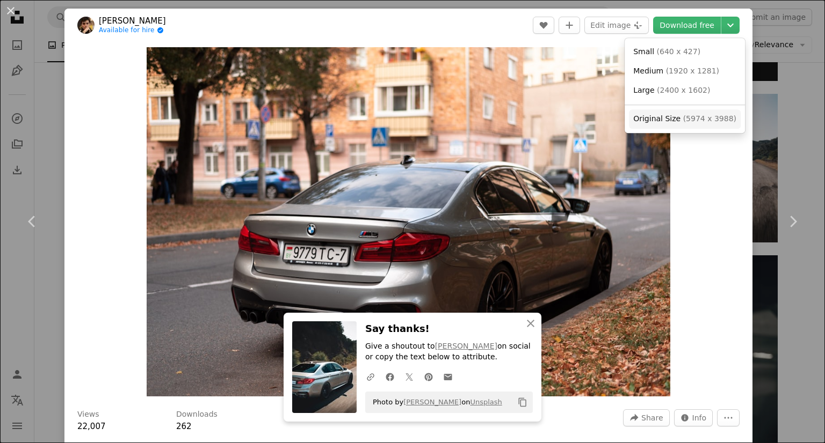
click at [672, 125] on link "Original Size ( 5974 x 3988 )" at bounding box center [685, 119] width 112 height 19
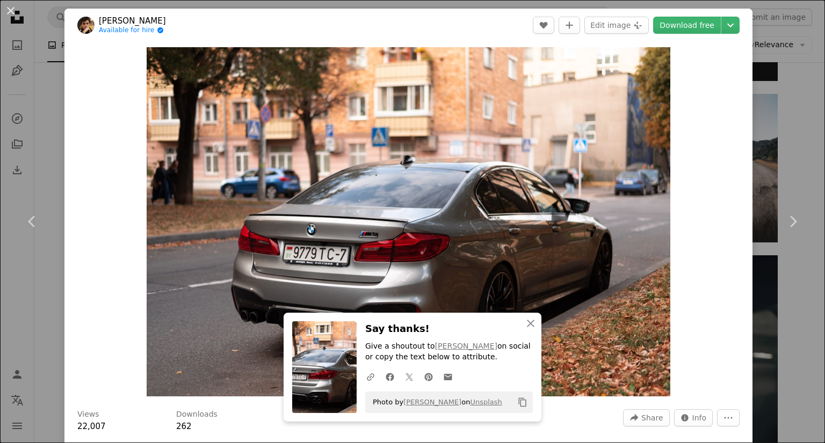
click at [41, 82] on div "An X shape Chevron left Chevron right [PERSON_NAME] Available for hire A checkm…" at bounding box center [412, 221] width 825 height 443
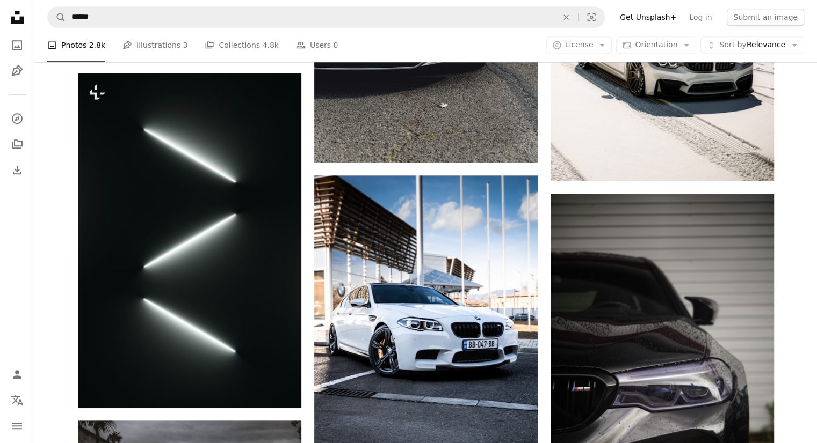
scroll to position [1001, 0]
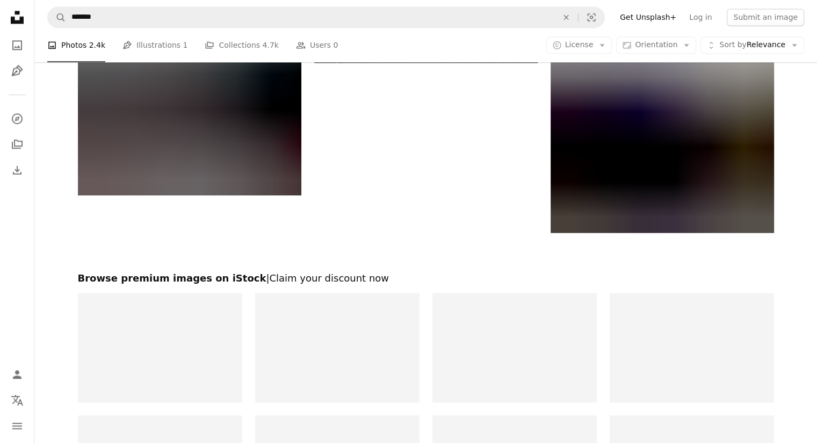
scroll to position [2108, 0]
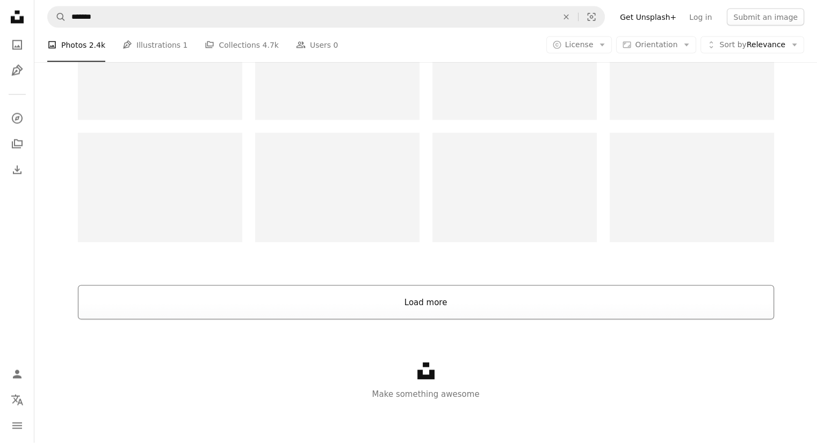
click at [447, 310] on button "Load more" at bounding box center [426, 303] width 696 height 34
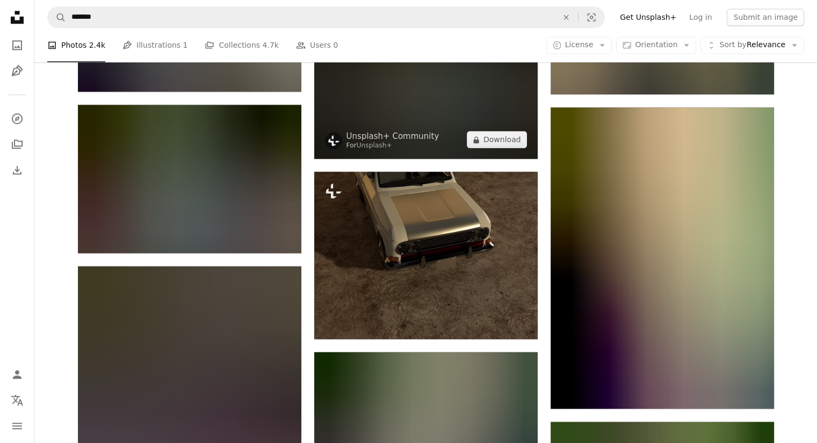
scroll to position [5758, 0]
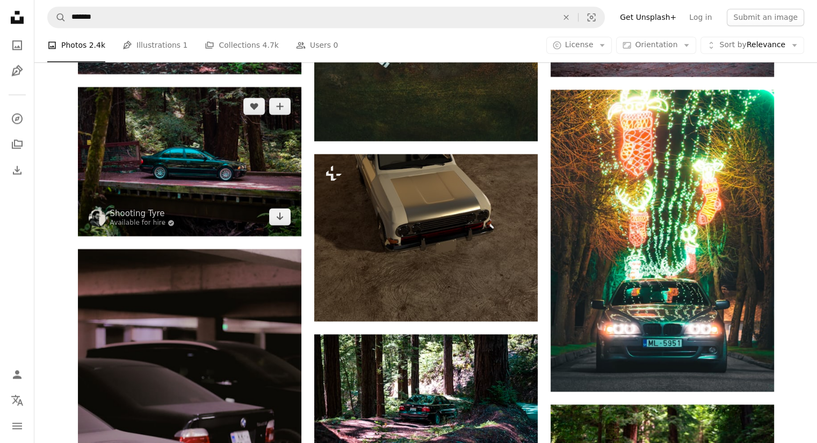
click at [255, 159] on img at bounding box center [189, 161] width 223 height 149
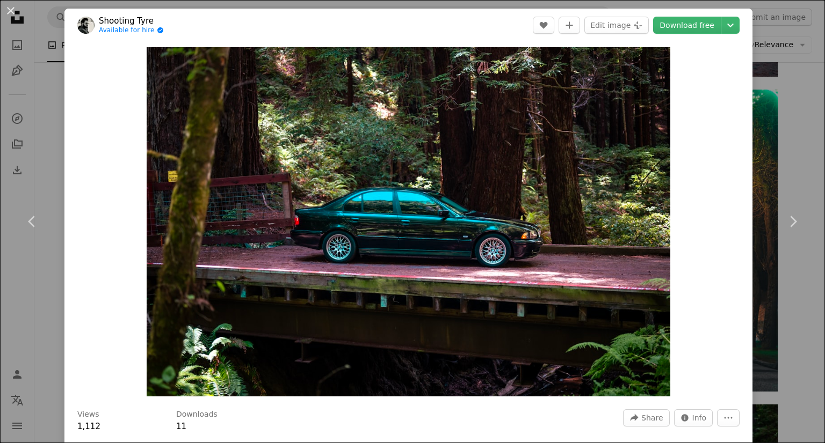
click at [731, 28] on header "Shooting Tyre Available for hire A checkmark inside of a circle A heart A plus …" at bounding box center [408, 25] width 688 height 33
click at [729, 31] on icon "Chevron down" at bounding box center [730, 25] width 17 height 13
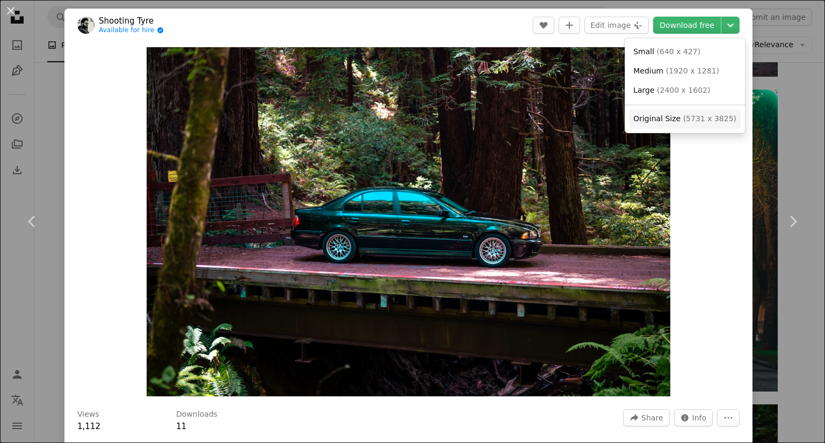
click at [705, 117] on span "( 5731 x 3825 )" at bounding box center [709, 118] width 53 height 9
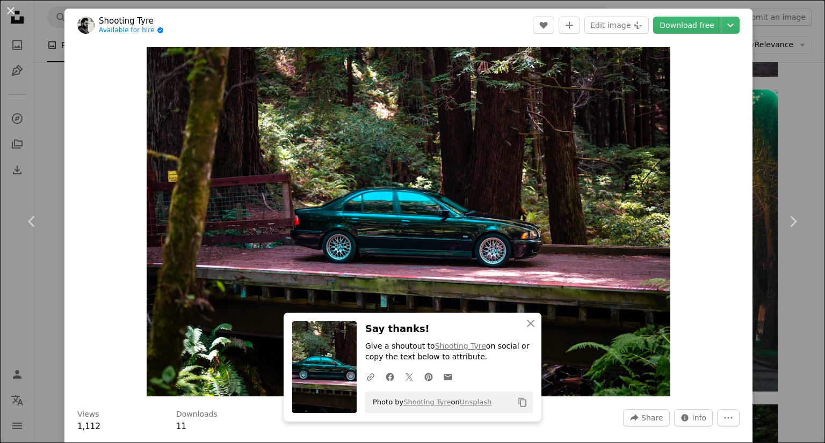
drag, startPoint x: 49, startPoint y: 84, endPoint x: 58, endPoint y: 89, distance: 9.6
click at [49, 84] on div "An X shape Chevron left Chevron right Shooting Tyre Available for hire A checkm…" at bounding box center [412, 221] width 825 height 443
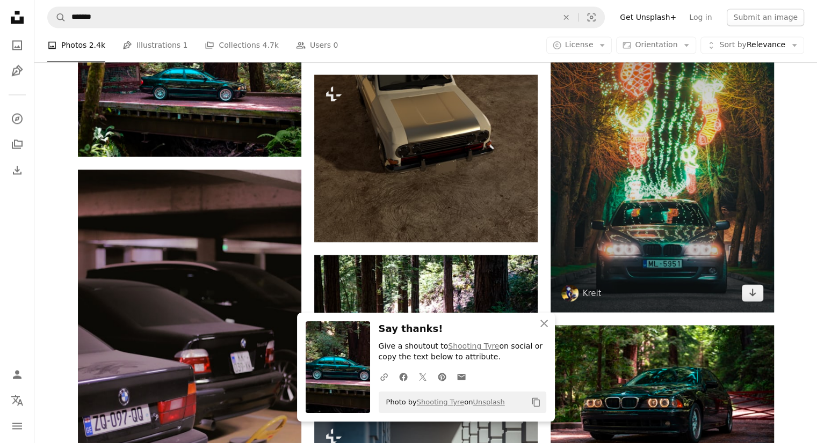
scroll to position [5973, 0]
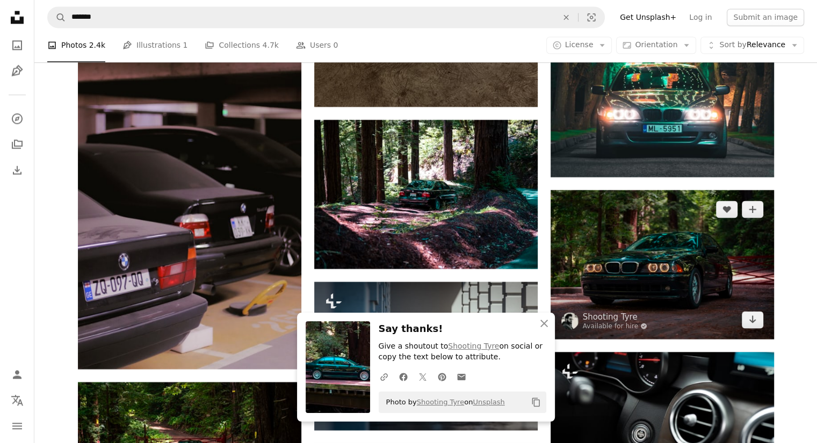
click at [713, 267] on img at bounding box center [661, 264] width 223 height 149
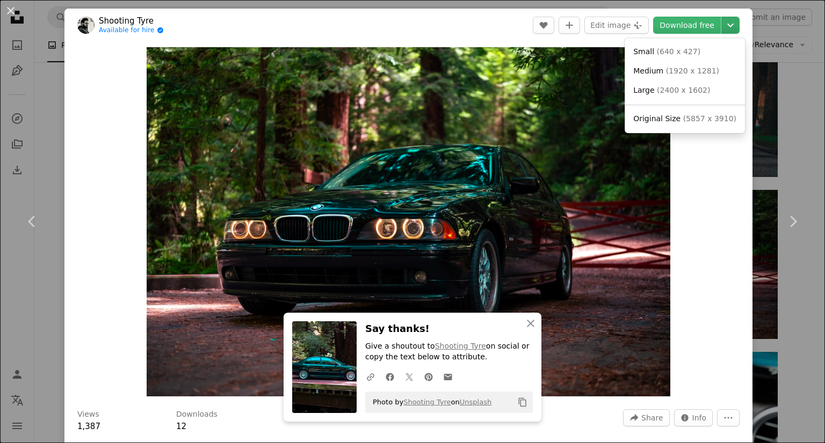
click at [722, 27] on icon "Chevron down" at bounding box center [730, 25] width 17 height 13
click at [676, 114] on span "Original Size ( 5857 x 3910 )" at bounding box center [684, 119] width 103 height 11
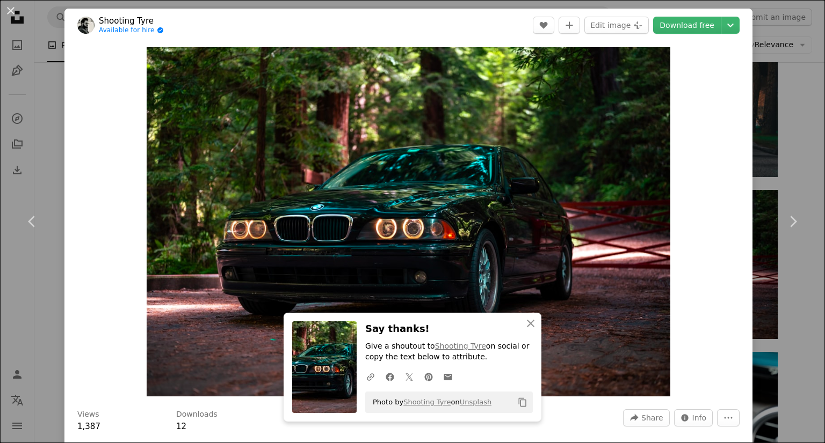
click at [55, 93] on div "An X shape Chevron left Chevron right Shooting Tyre Available for hire A checkm…" at bounding box center [412, 221] width 825 height 443
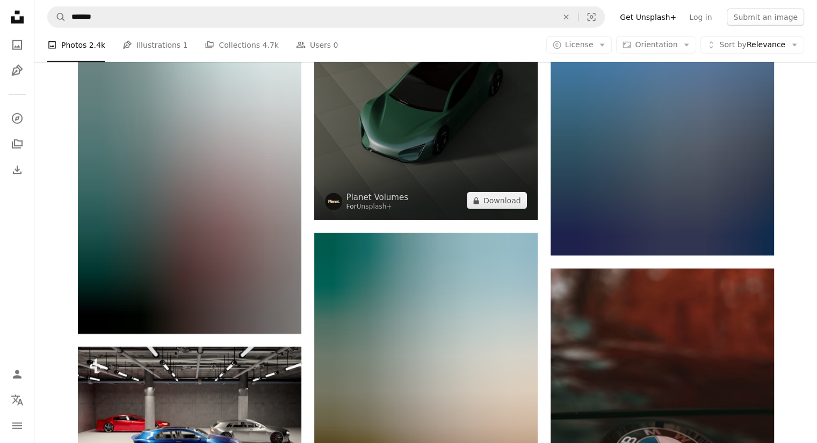
scroll to position [6832, 0]
